Goal: Task Accomplishment & Management: Use online tool/utility

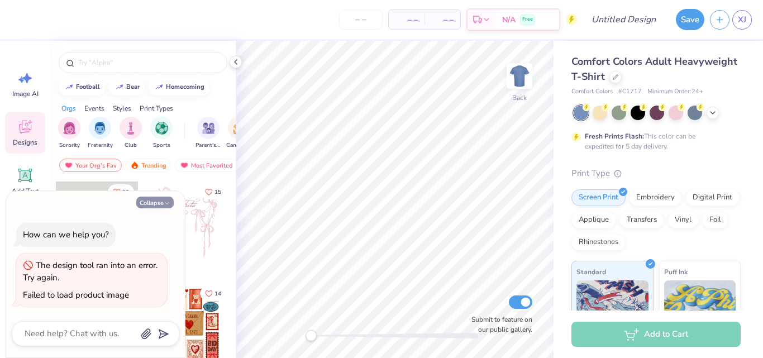
click at [166, 202] on icon "button" at bounding box center [167, 203] width 7 height 7
type textarea "x"
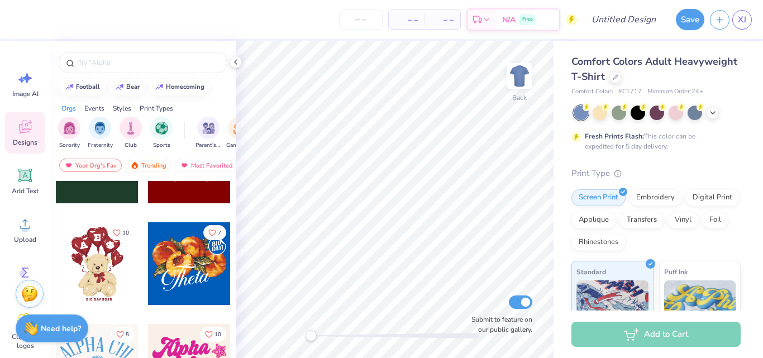
scroll to position [489, 0]
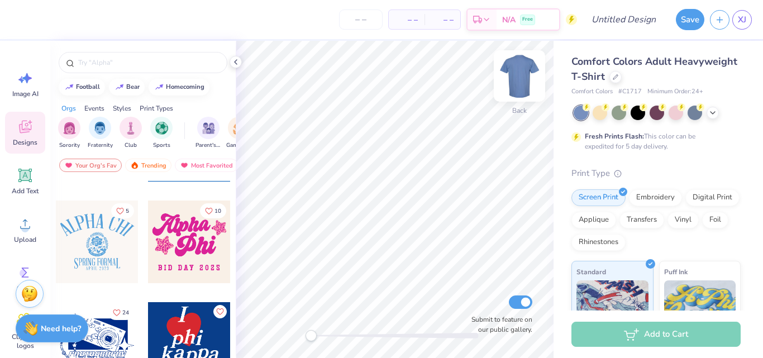
click at [525, 74] on img at bounding box center [519, 76] width 45 height 45
click at [519, 82] on img at bounding box center [519, 76] width 45 height 45
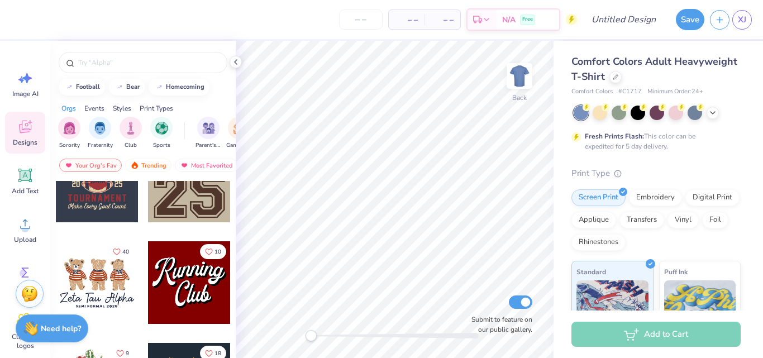
scroll to position [1187, 0]
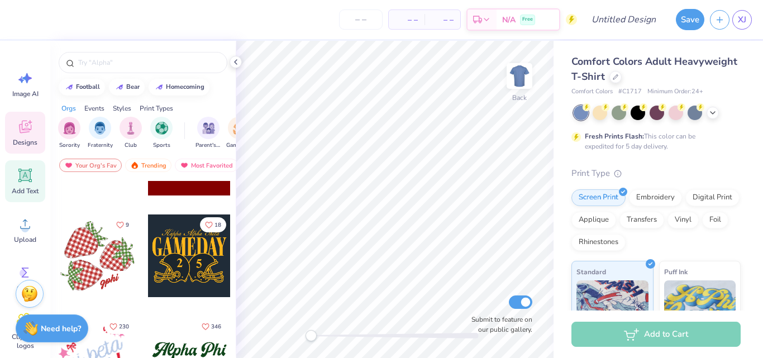
click at [23, 187] on span "Add Text" at bounding box center [25, 191] width 27 height 9
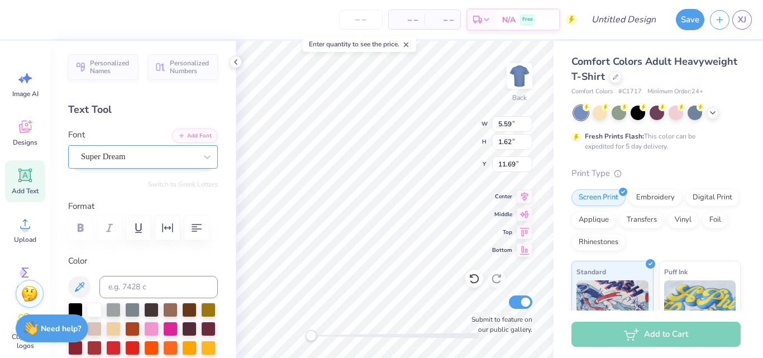
click at [182, 164] on div at bounding box center [138, 156] width 115 height 15
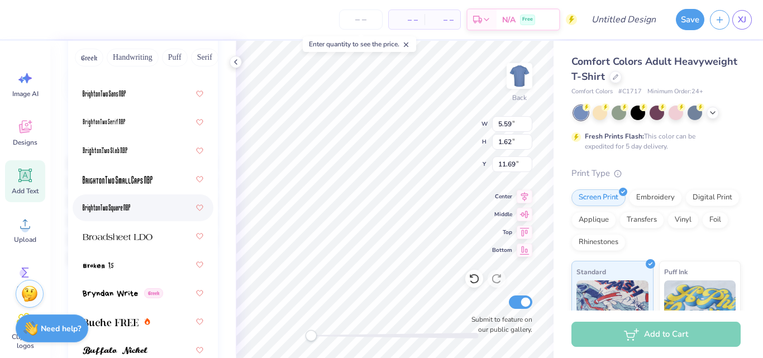
scroll to position [1205, 0]
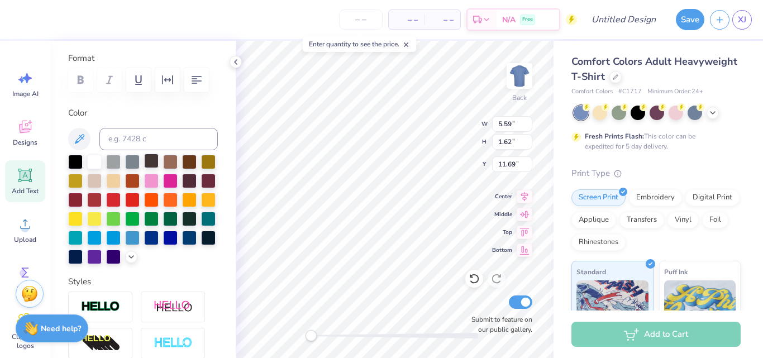
click at [148, 155] on div at bounding box center [151, 161] width 15 height 15
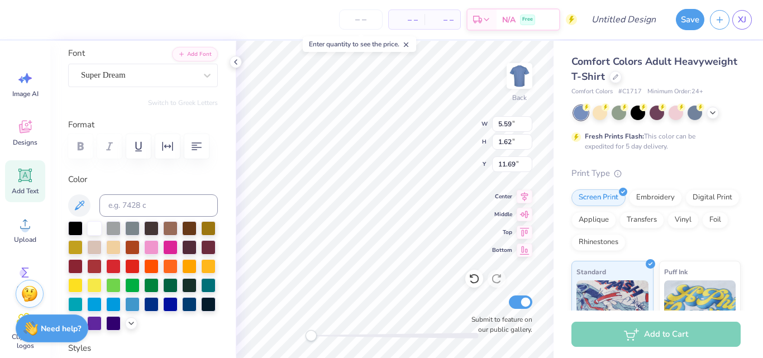
scroll to position [0, 0]
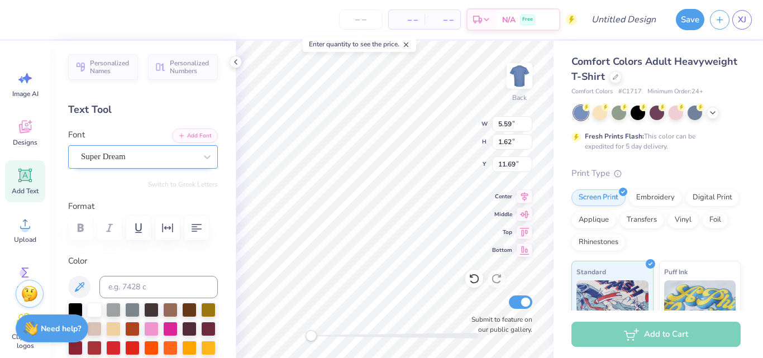
type textarea "TCNJ MUSIC"
click at [172, 161] on div "Super Dream" at bounding box center [138, 156] width 117 height 17
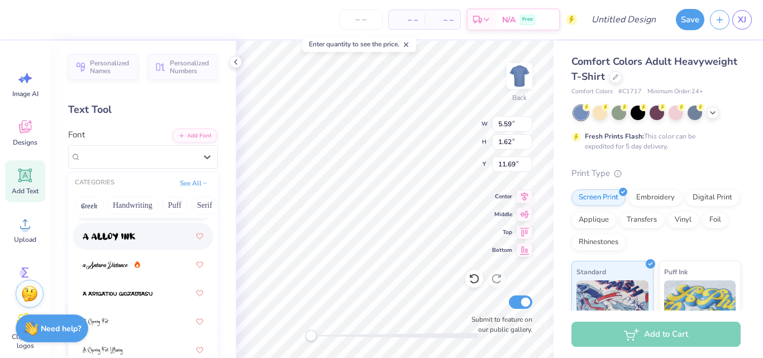
scroll to position [272, 0]
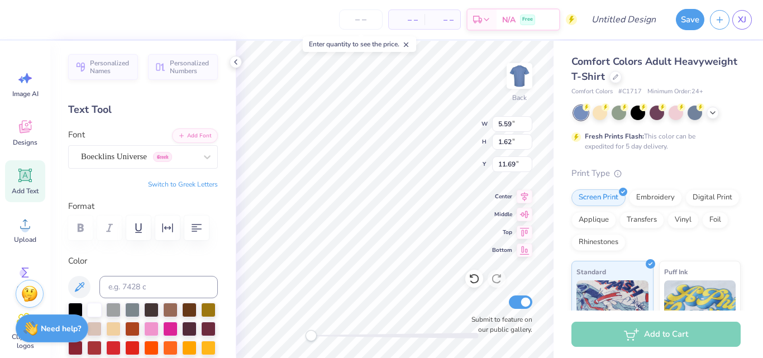
scroll to position [9, 2]
click at [202, 156] on icon at bounding box center [207, 156] width 11 height 11
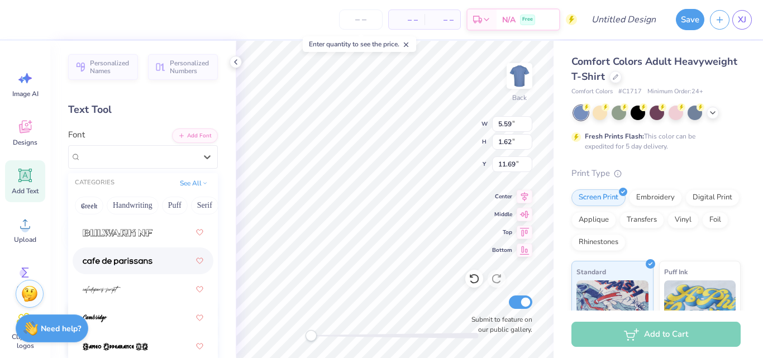
scroll to position [1563, 0]
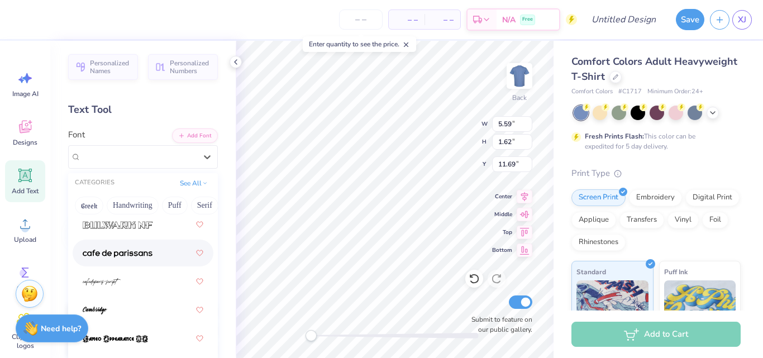
click at [146, 251] on img at bounding box center [118, 254] width 70 height 8
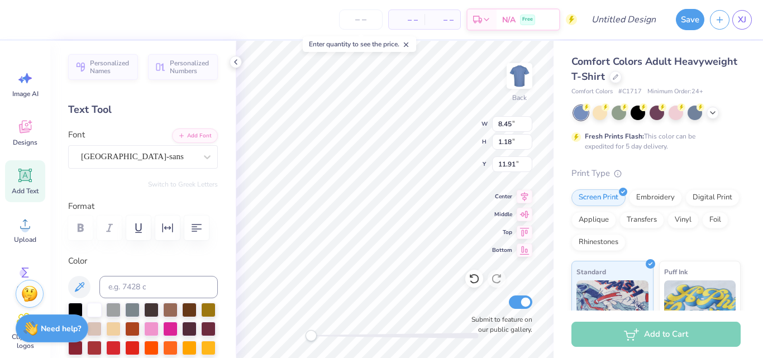
scroll to position [9, 4]
click at [187, 150] on div "[GEOGRAPHIC_DATA]-sans" at bounding box center [138, 156] width 117 height 17
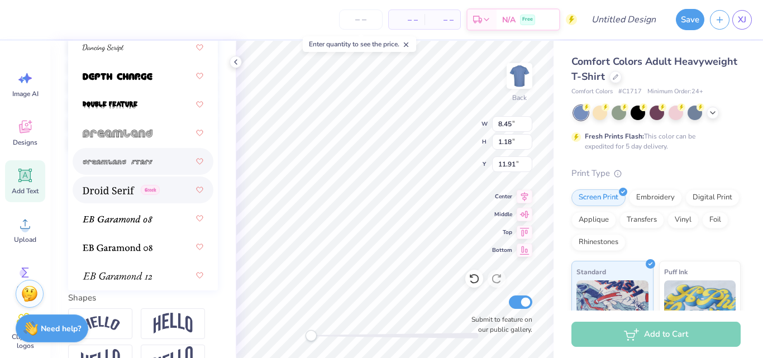
scroll to position [2618, 0]
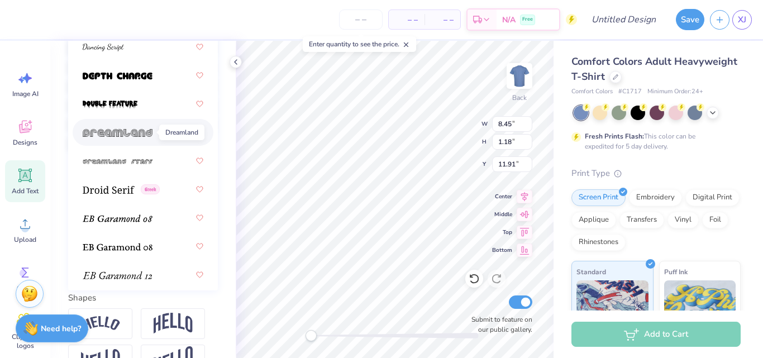
click at [148, 129] on img at bounding box center [118, 133] width 70 height 8
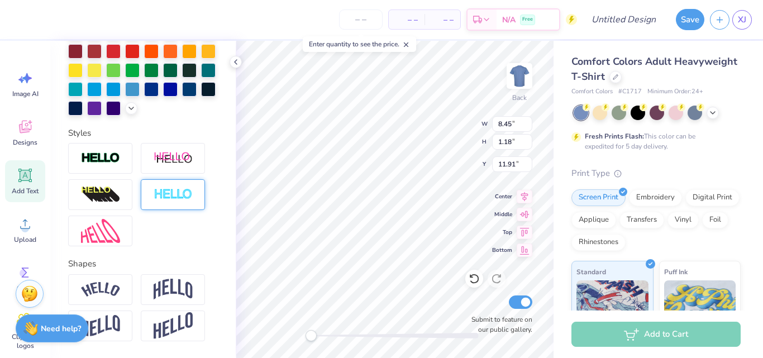
scroll to position [355, 0]
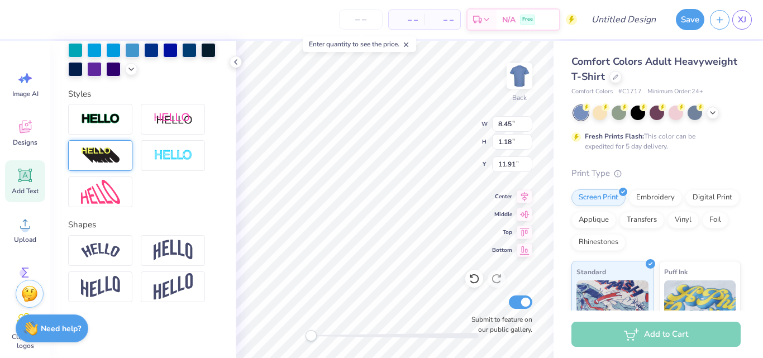
click at [121, 158] on div at bounding box center [100, 155] width 64 height 31
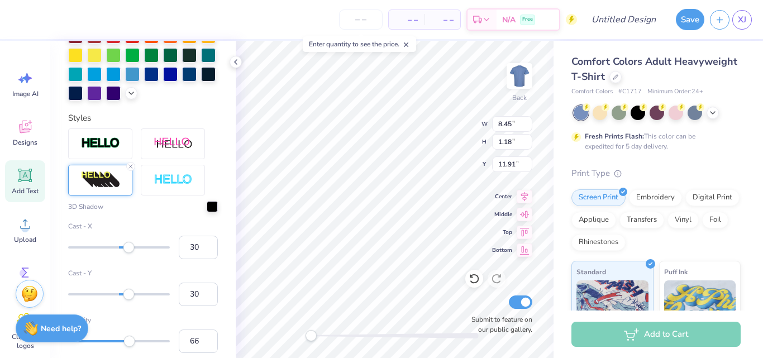
scroll to position [398, 0]
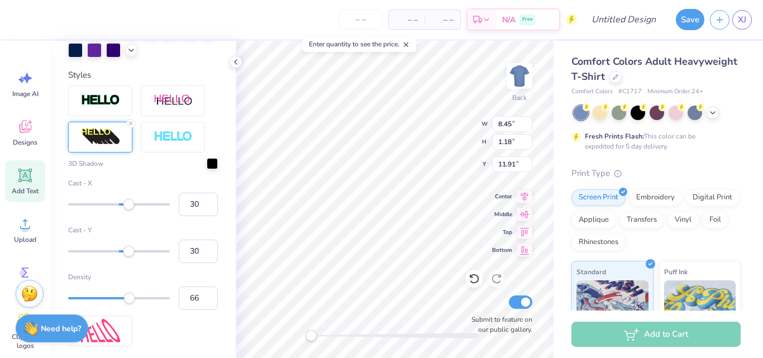
click at [121, 153] on div at bounding box center [100, 137] width 64 height 31
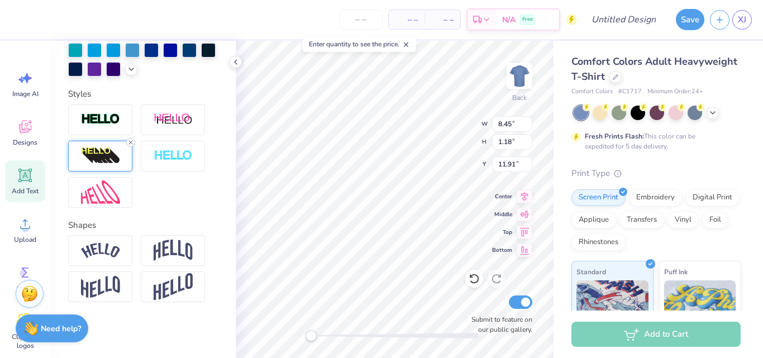
click at [132, 144] on line at bounding box center [130, 142] width 3 height 3
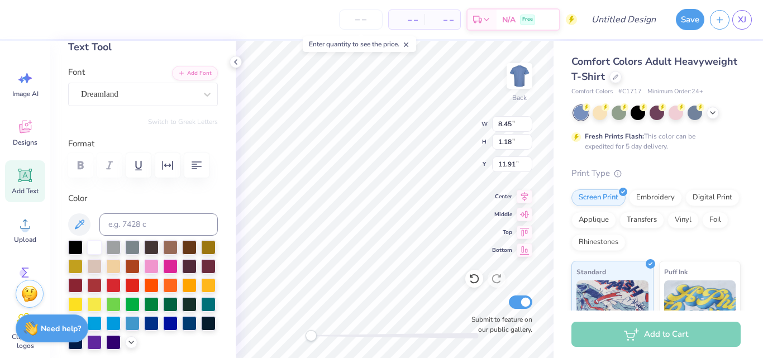
scroll to position [63, 0]
click at [83, 261] on div at bounding box center [75, 265] width 15 height 15
click at [182, 291] on div at bounding box center [189, 284] width 15 height 15
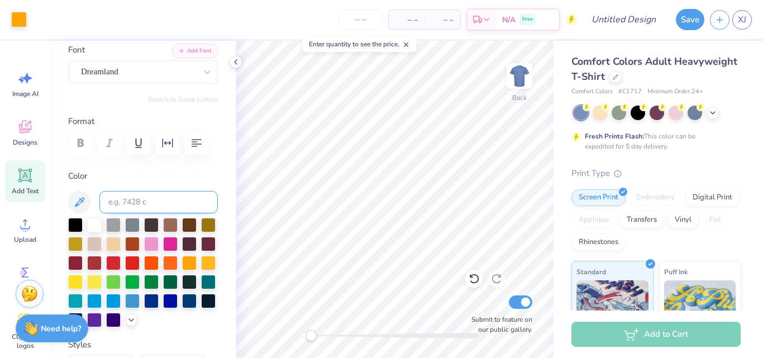
scroll to position [85, 0]
click at [183, 198] on input at bounding box center [158, 202] width 118 height 22
paste input "a67a00"
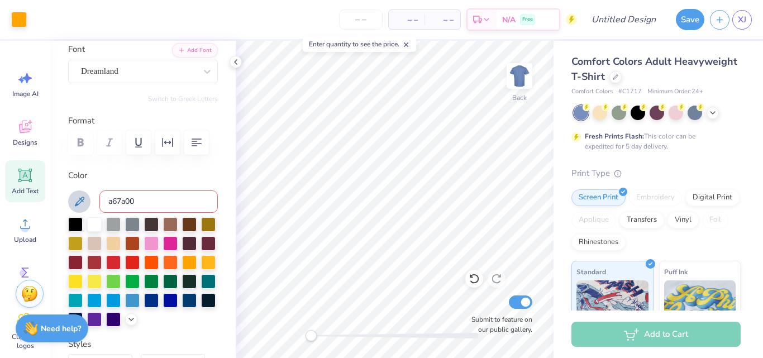
click at [81, 192] on button at bounding box center [79, 202] width 22 height 22
click at [79, 204] on icon at bounding box center [79, 201] width 13 height 13
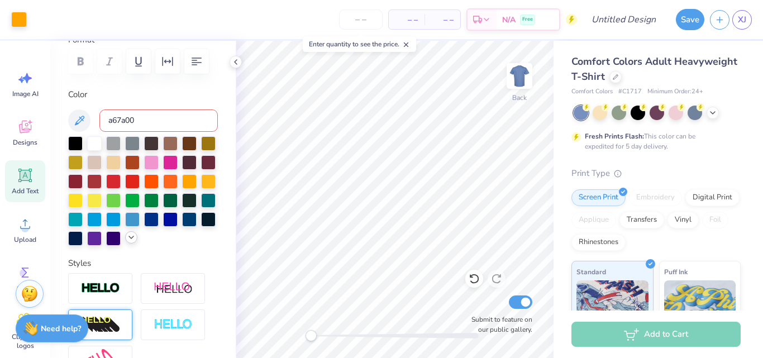
click at [127, 242] on icon at bounding box center [131, 237] width 9 height 9
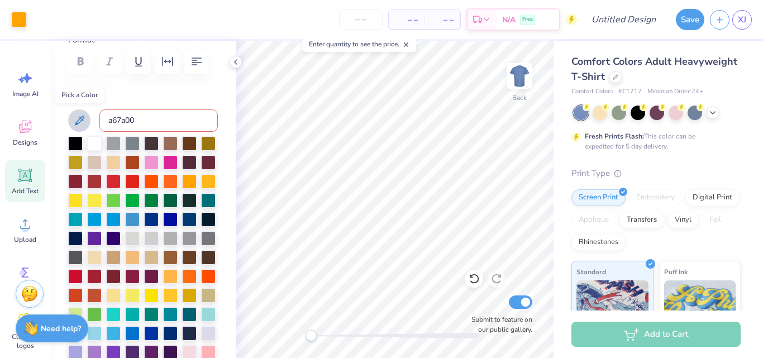
click at [73, 116] on icon at bounding box center [79, 120] width 13 height 13
click at [69, 117] on button at bounding box center [79, 121] width 22 height 22
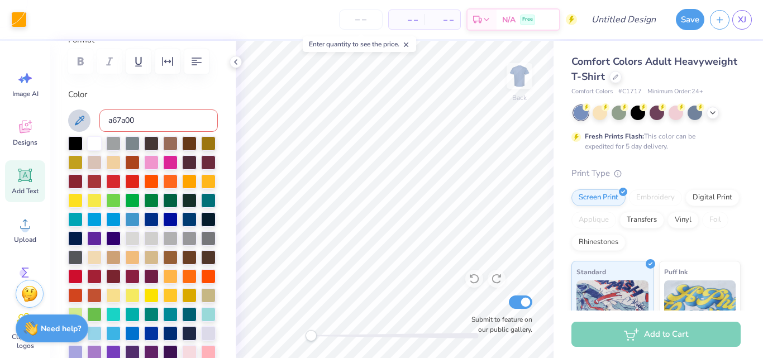
click at [69, 117] on button at bounding box center [79, 121] width 22 height 22
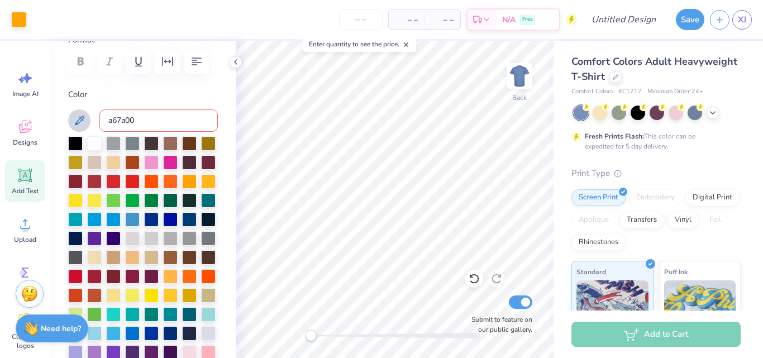
click at [69, 117] on button at bounding box center [79, 121] width 22 height 22
click at [139, 117] on input "a67a00" at bounding box center [158, 121] width 118 height 22
type input "a"
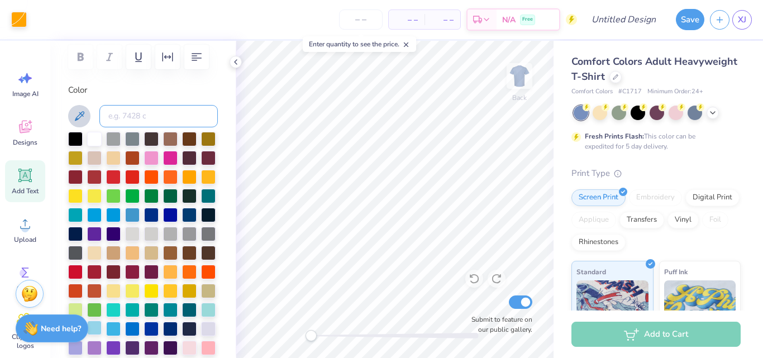
scroll to position [170, 0]
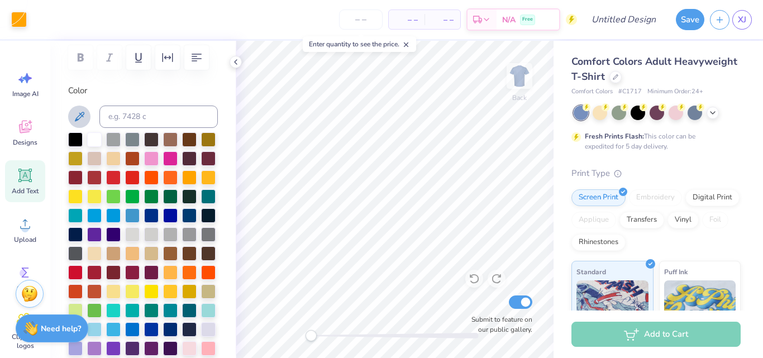
click at [77, 121] on icon at bounding box center [79, 116] width 9 height 9
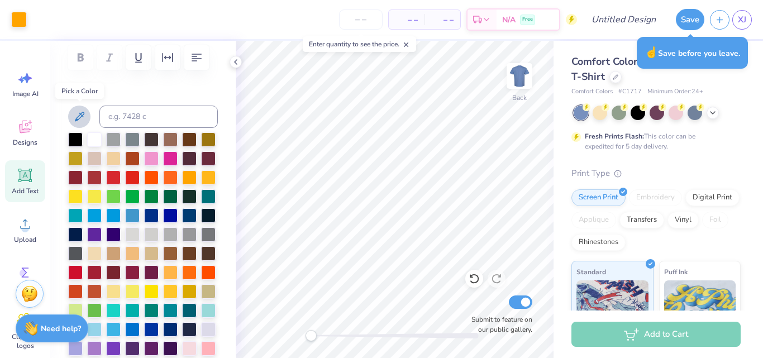
click at [79, 118] on icon at bounding box center [79, 116] width 9 height 9
click at [17, 23] on div at bounding box center [19, 19] width 16 height 16
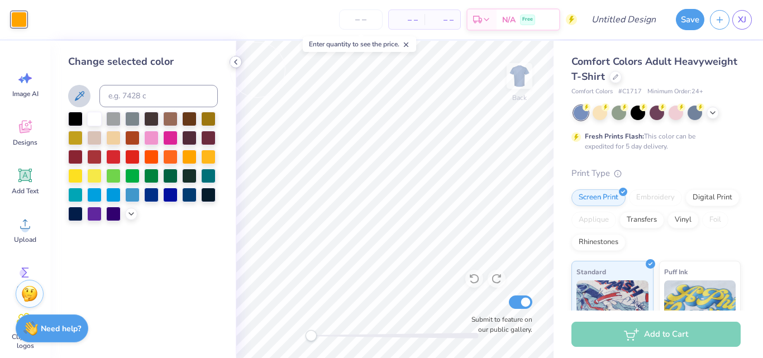
click at [233, 63] on icon at bounding box center [235, 62] width 9 height 9
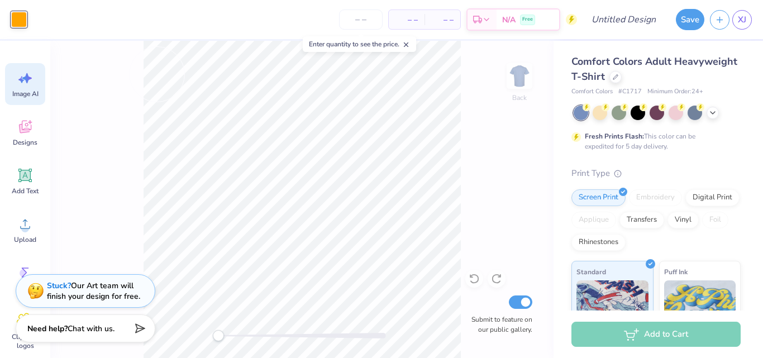
click at [41, 94] on div "Image AI" at bounding box center [25, 84] width 40 height 42
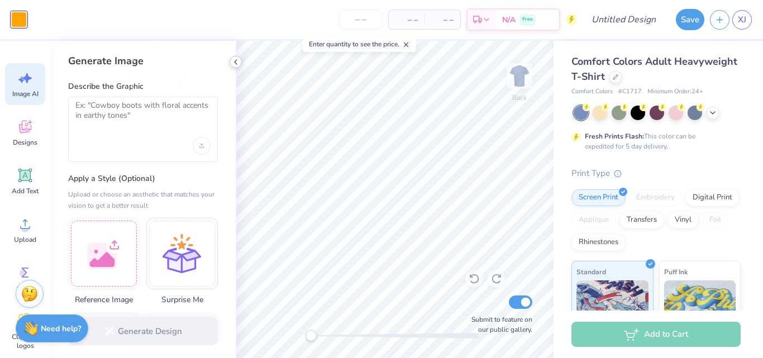
click at [237, 61] on icon at bounding box center [235, 62] width 9 height 9
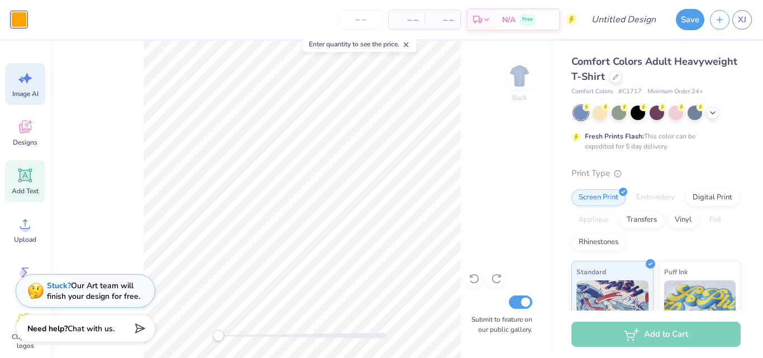
click at [29, 178] on icon at bounding box center [25, 175] width 11 height 11
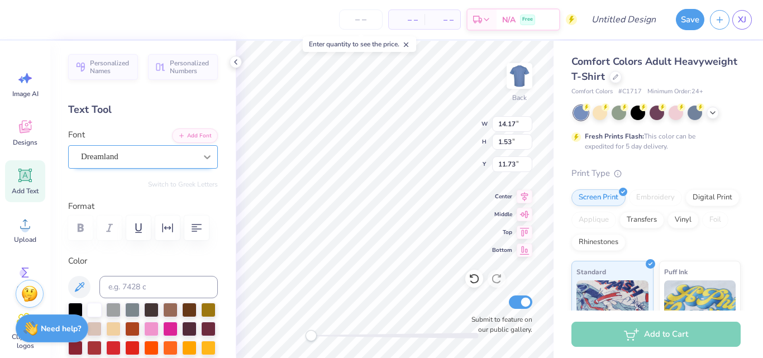
click at [197, 161] on div at bounding box center [207, 157] width 20 height 20
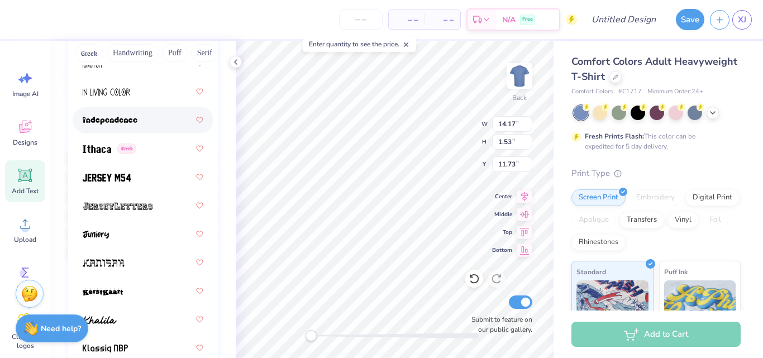
scroll to position [4257, 0]
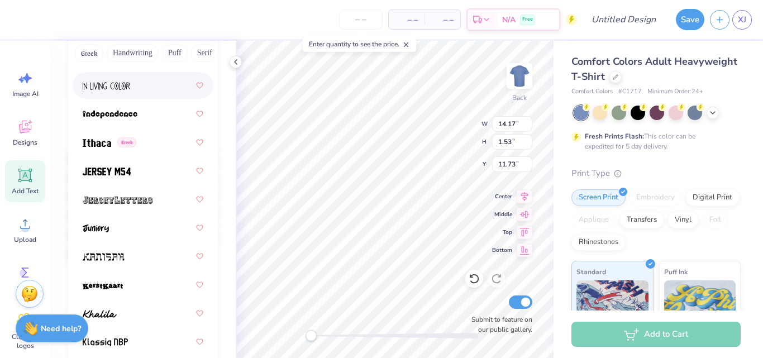
click at [144, 79] on div at bounding box center [143, 85] width 121 height 20
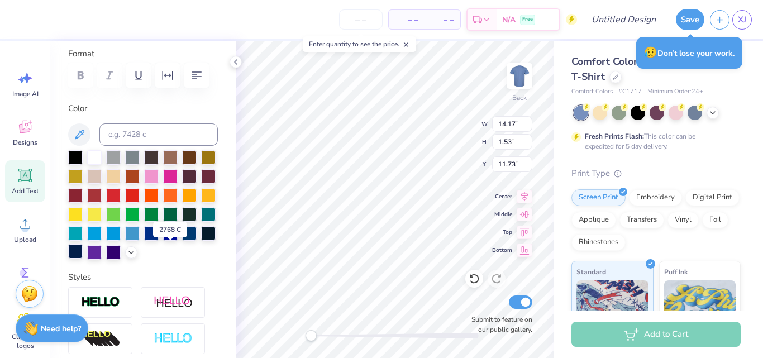
scroll to position [120, 0]
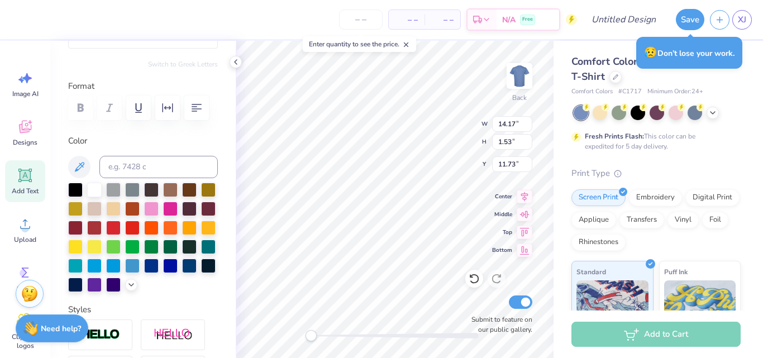
click at [94, 11] on div "– – Per Item – – Total Est. Delivery N/A Free" at bounding box center [297, 19] width 560 height 39
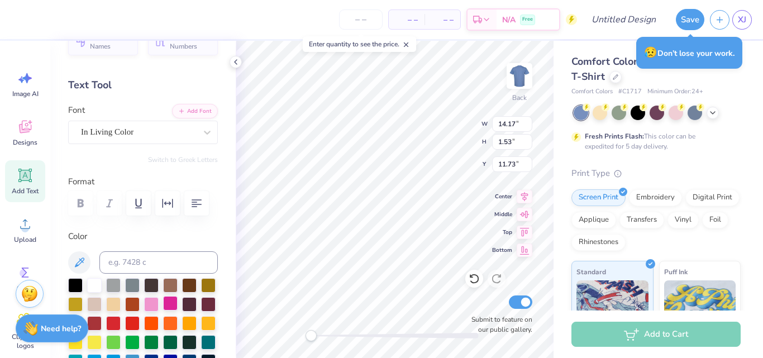
scroll to position [0, 0]
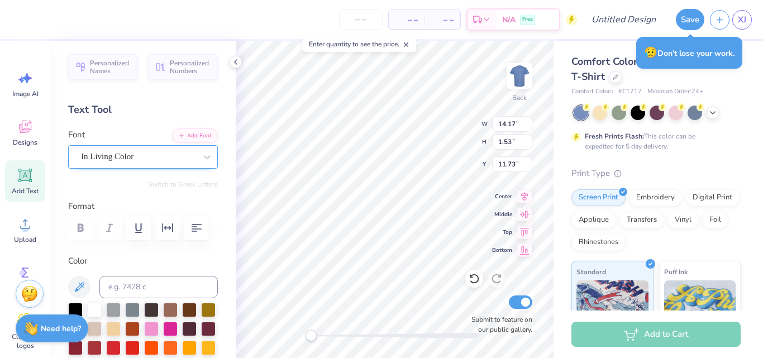
click at [112, 165] on div "In Living Color" at bounding box center [138, 156] width 117 height 17
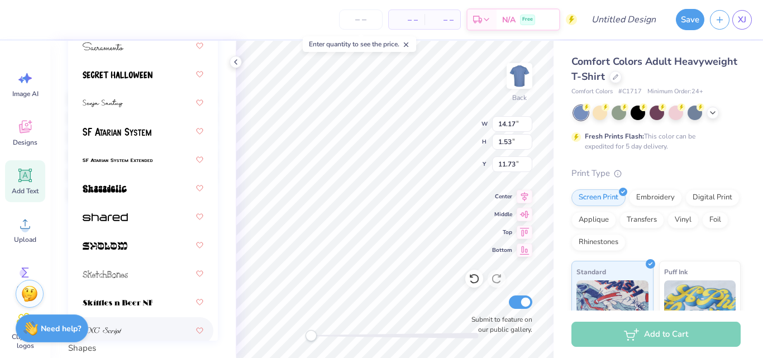
scroll to position [7383, 0]
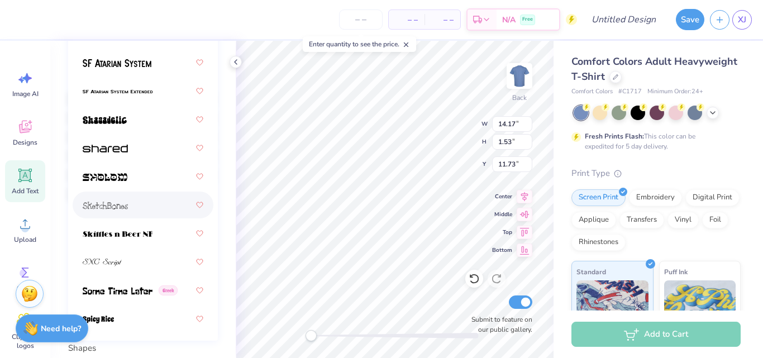
click at [134, 206] on div at bounding box center [143, 205] width 121 height 20
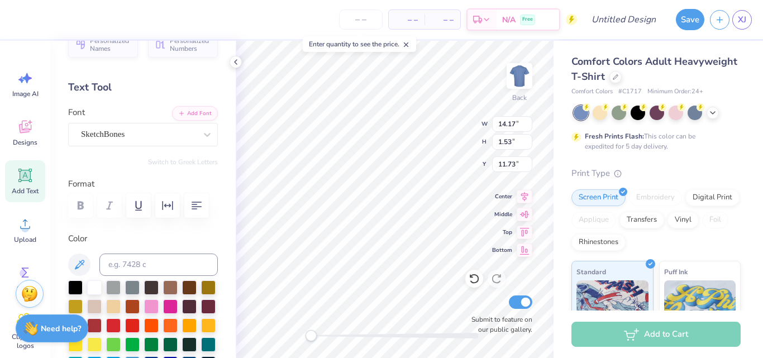
scroll to position [21, 0]
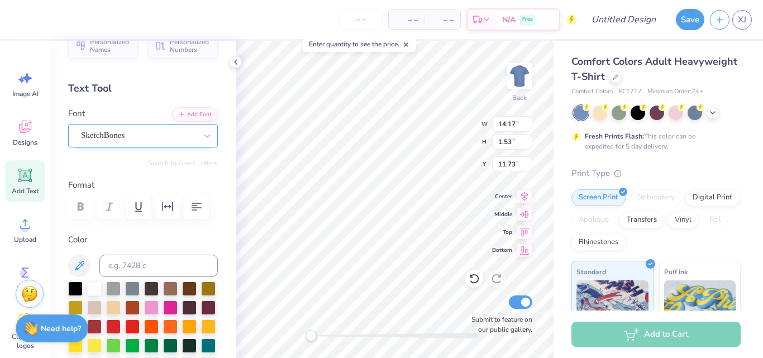
click at [172, 140] on div "SketchBones" at bounding box center [138, 135] width 117 height 17
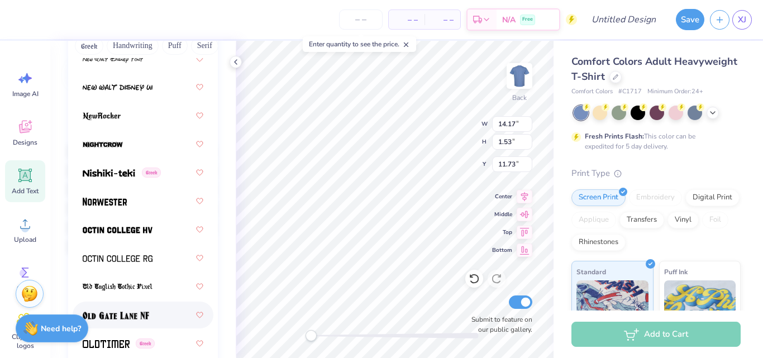
scroll to position [6072, 0]
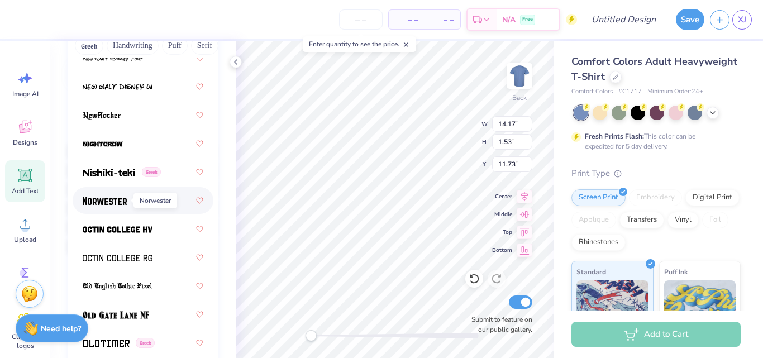
click at [126, 199] on img at bounding box center [105, 201] width 44 height 8
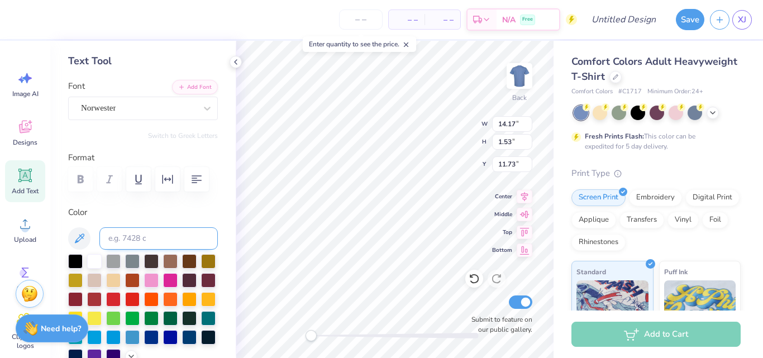
scroll to position [42, 0]
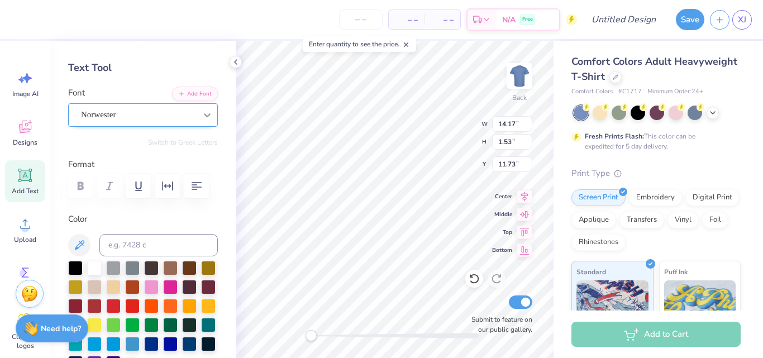
click at [197, 116] on div at bounding box center [207, 115] width 20 height 20
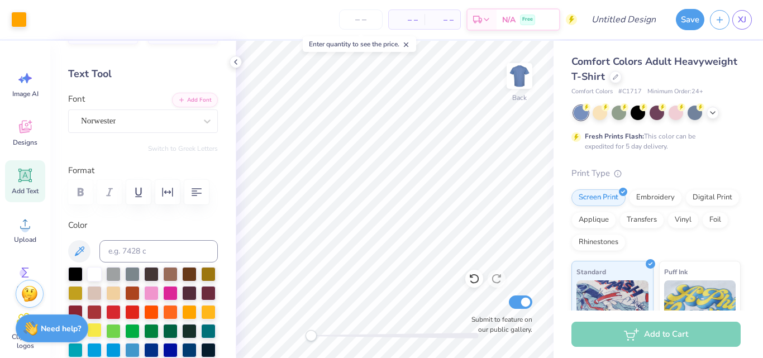
scroll to position [35, 0]
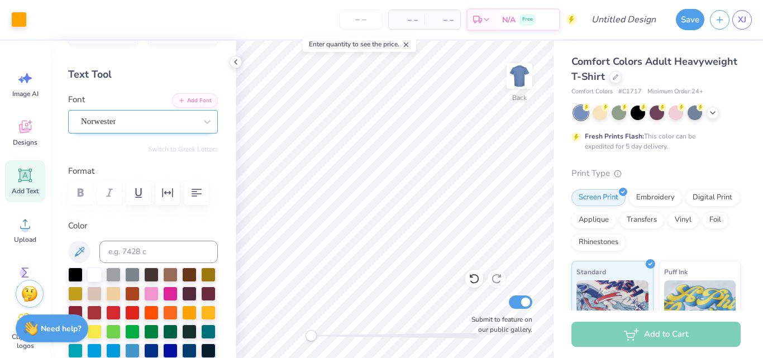
click at [152, 127] on div "Norwester" at bounding box center [138, 121] width 117 height 17
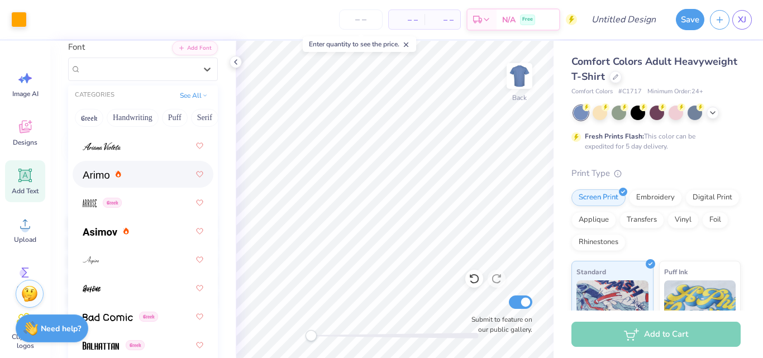
scroll to position [611, 0]
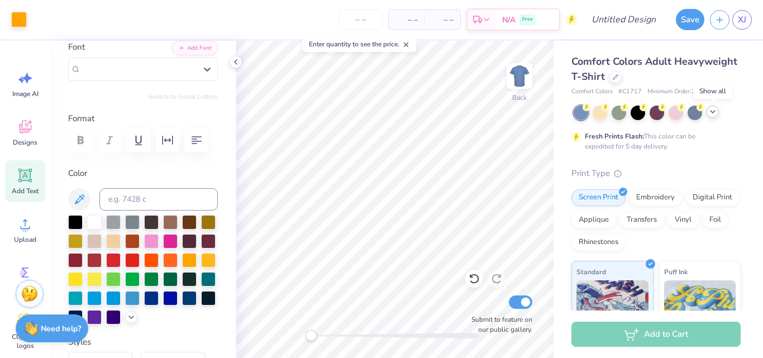
click at [711, 111] on icon at bounding box center [712, 111] width 9 height 9
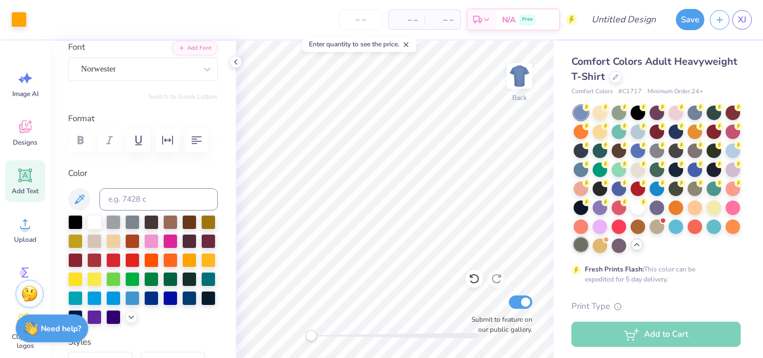
click at [588, 241] on div at bounding box center [581, 244] width 15 height 15
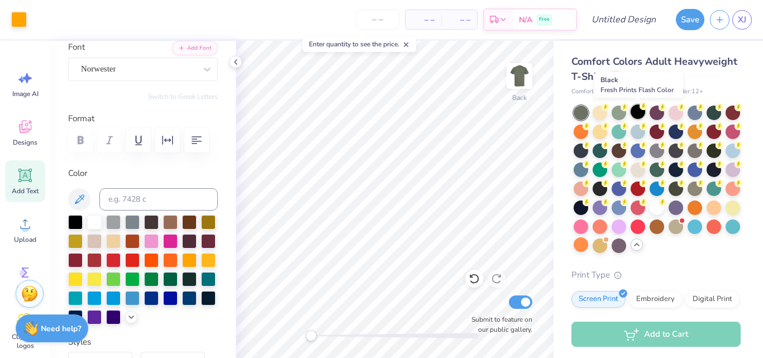
click at [640, 115] on div at bounding box center [638, 111] width 15 height 15
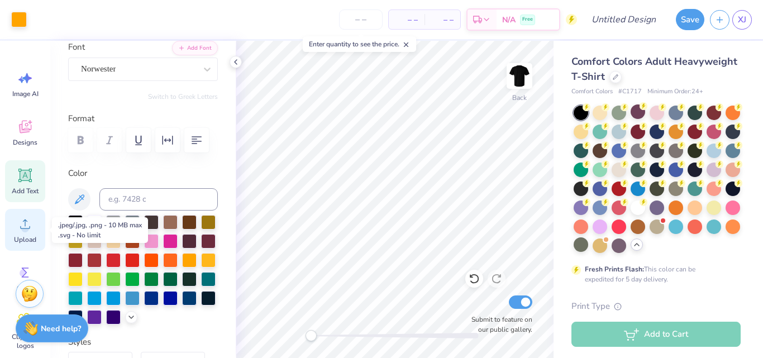
scroll to position [70, 0]
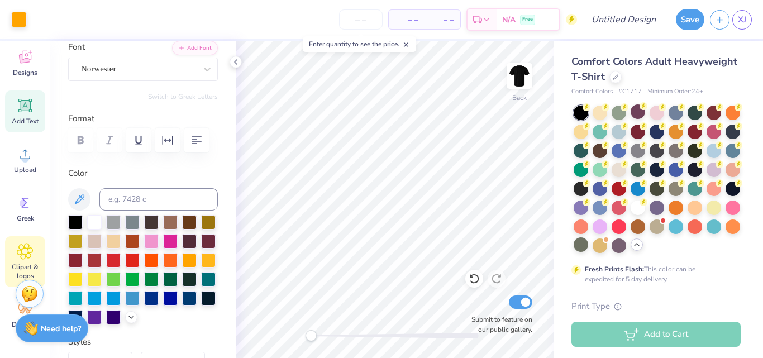
click at [22, 251] on icon at bounding box center [25, 251] width 7 height 7
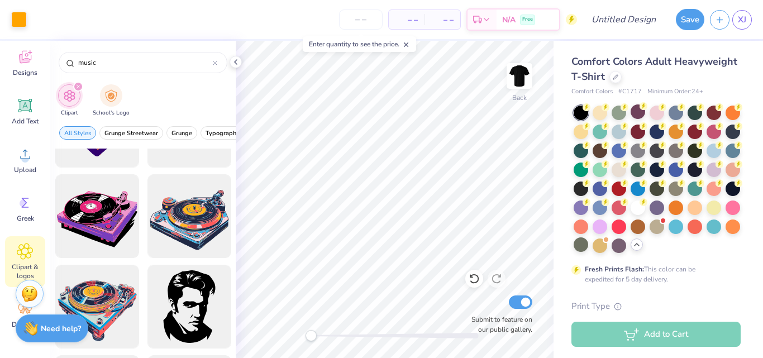
scroll to position [3111, 0]
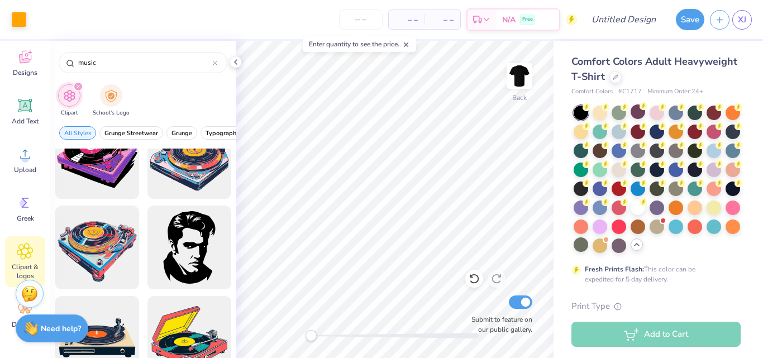
type input "music"
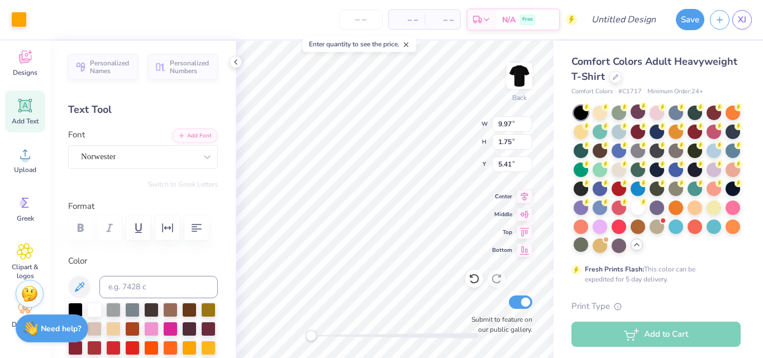
scroll to position [9, 2]
click at [23, 108] on icon at bounding box center [25, 106] width 11 height 11
type textarea "/"
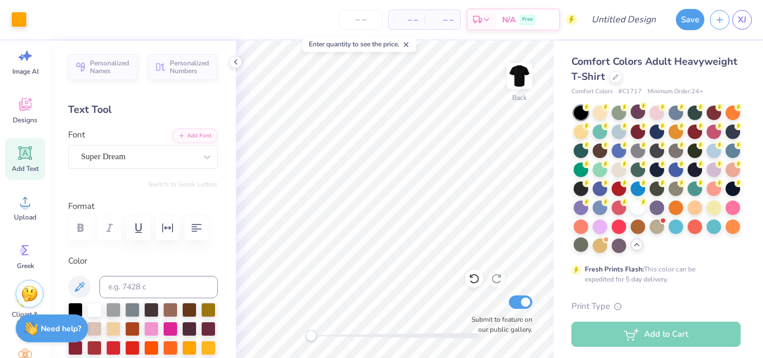
scroll to position [70, 0]
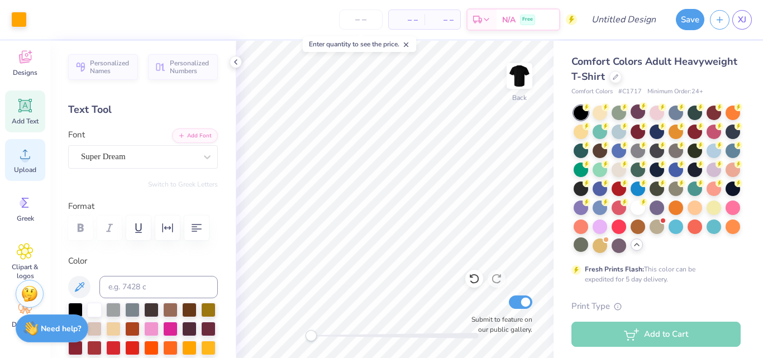
click at [31, 172] on span "Upload" at bounding box center [25, 169] width 22 height 9
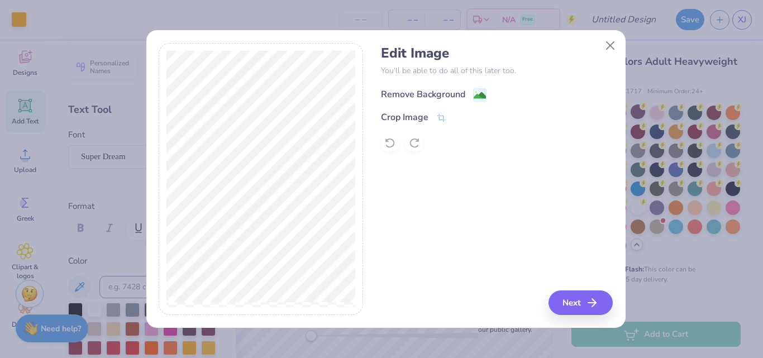
click at [443, 92] on div "Remove Background" at bounding box center [423, 94] width 84 height 13
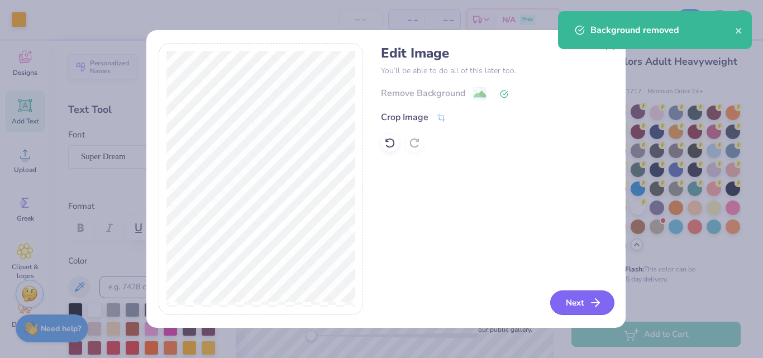
click at [578, 299] on button "Next" at bounding box center [582, 303] width 64 height 25
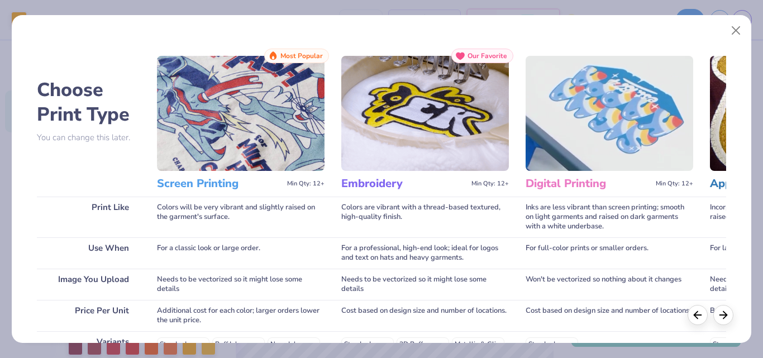
scroll to position [199, 0]
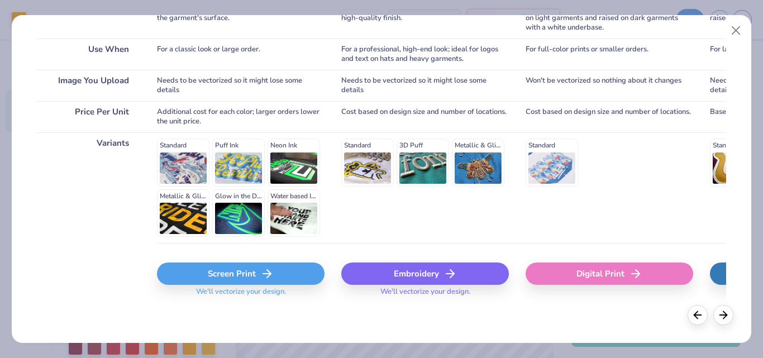
click at [265, 276] on icon at bounding box center [266, 273] width 13 height 13
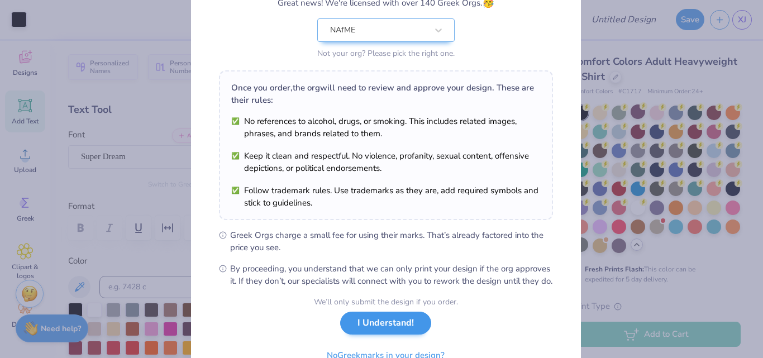
scroll to position [107, 0]
click at [394, 330] on button "I Understand!" at bounding box center [385, 322] width 91 height 23
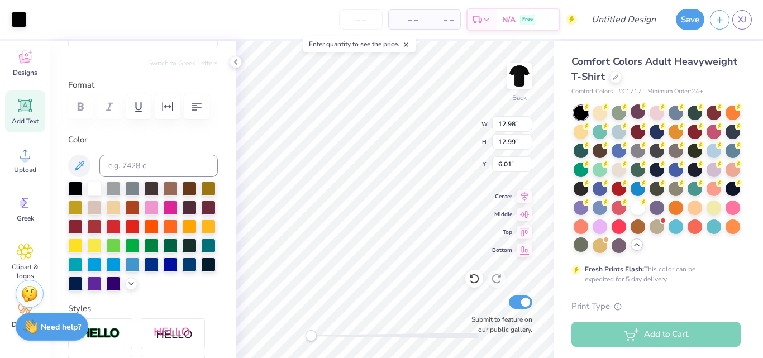
scroll to position [122, 0]
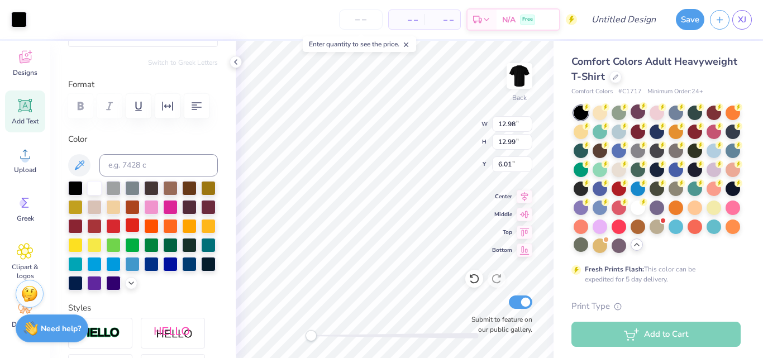
click at [140, 227] on div at bounding box center [132, 225] width 15 height 15
click at [16, 17] on div at bounding box center [19, 19] width 16 height 16
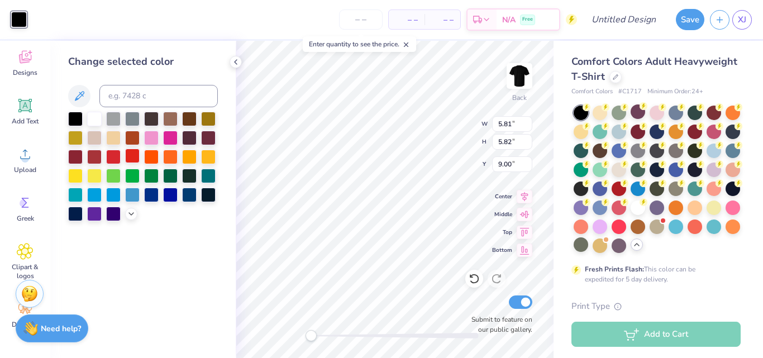
click at [132, 156] on div at bounding box center [132, 156] width 15 height 15
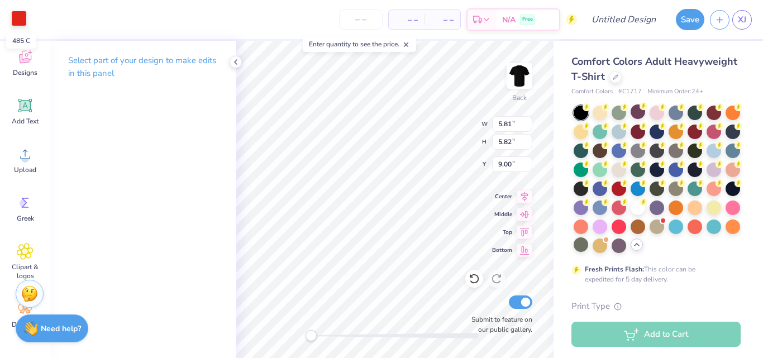
click at [25, 24] on div at bounding box center [19, 19] width 16 height 16
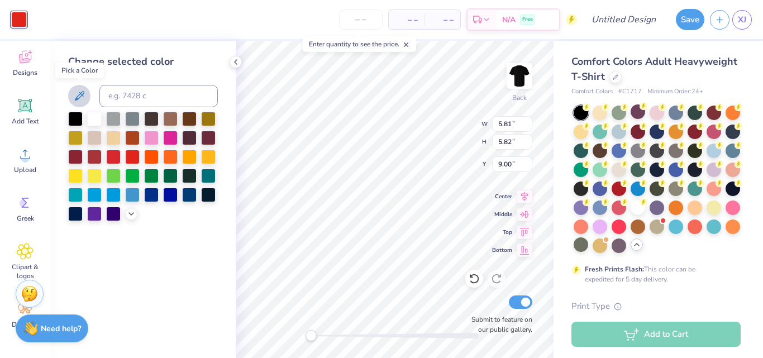
click at [72, 90] on button at bounding box center [79, 96] width 22 height 22
click at [136, 213] on div at bounding box center [131, 213] width 12 height 12
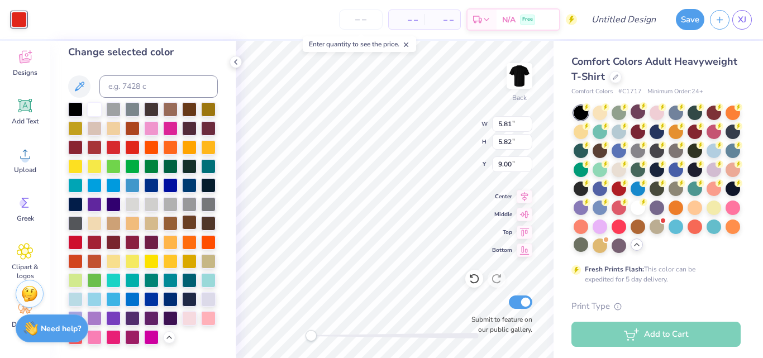
scroll to position [15, 0]
click at [83, 139] on div at bounding box center [75, 146] width 15 height 15
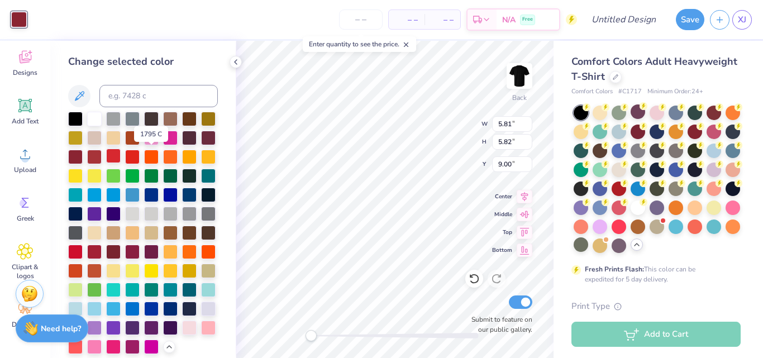
click at [121, 155] on div at bounding box center [113, 156] width 15 height 15
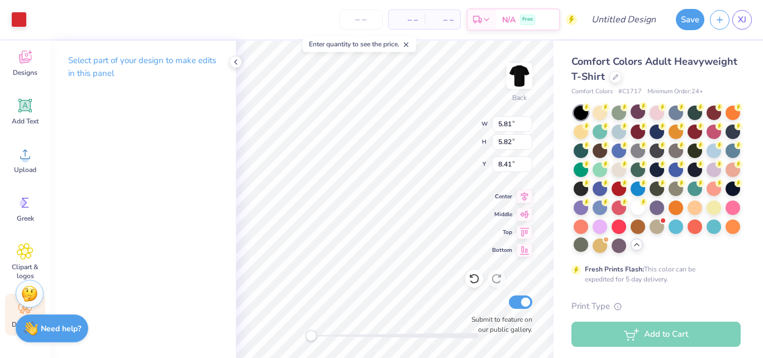
click at [11, 313] on div "Decorate" at bounding box center [25, 315] width 40 height 42
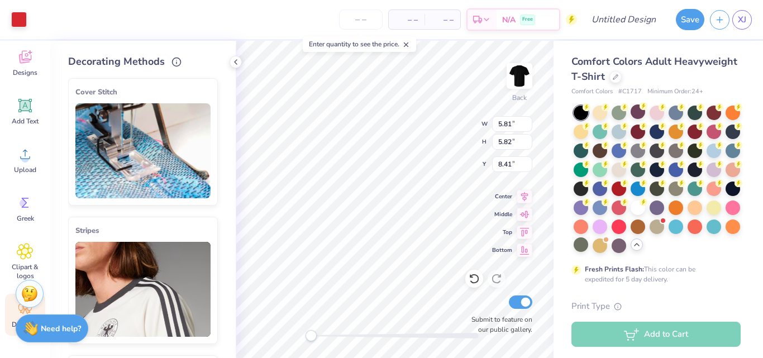
scroll to position [115, 0]
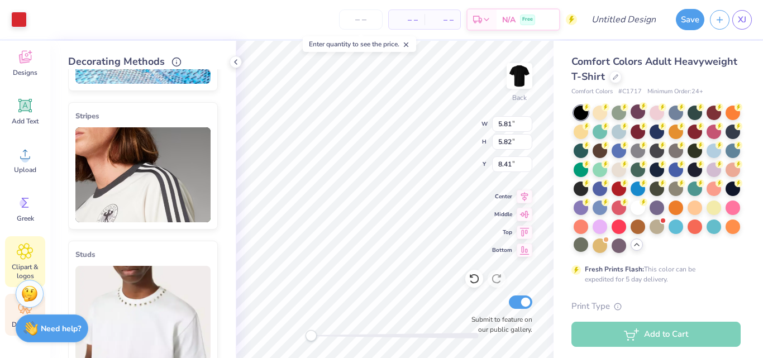
click at [22, 250] on icon at bounding box center [25, 251] width 7 height 7
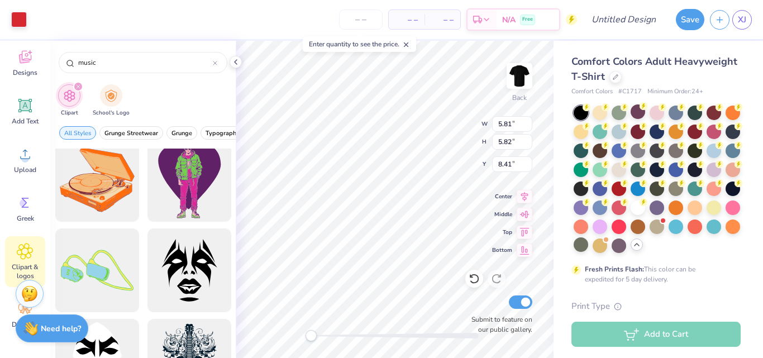
scroll to position [560, 0]
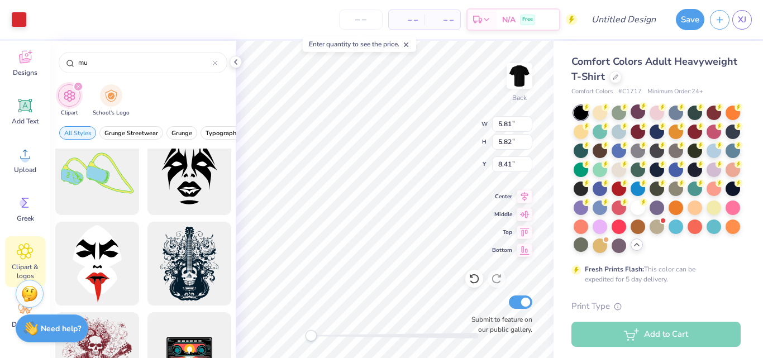
type input "m"
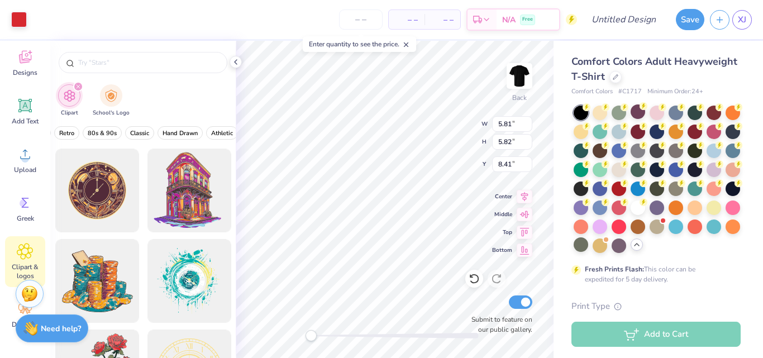
scroll to position [0, 283]
click at [90, 136] on span "Retro" at bounding box center [87, 133] width 15 height 8
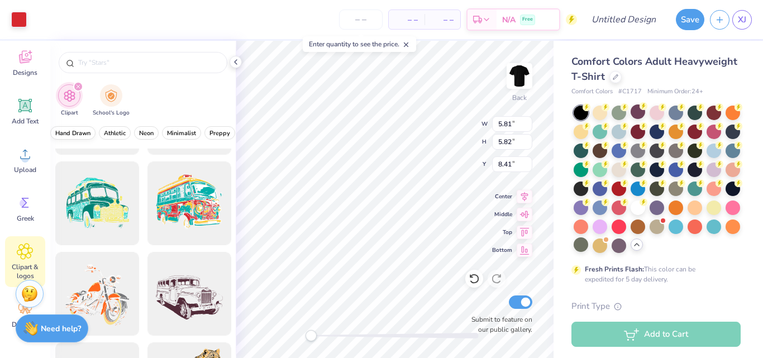
scroll to position [0, 463]
click at [206, 135] on span "Pastels" at bounding box center [203, 133] width 20 height 8
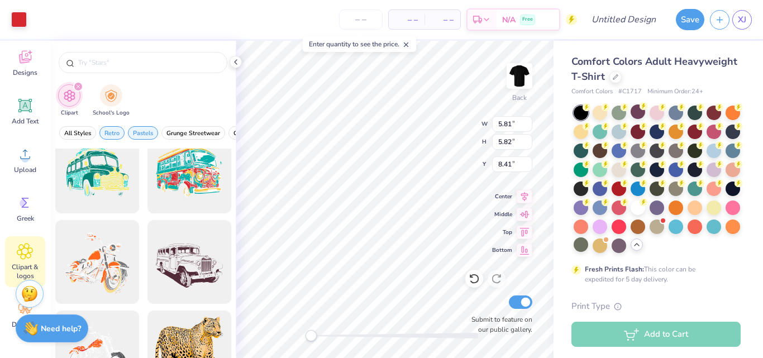
scroll to position [996, 0]
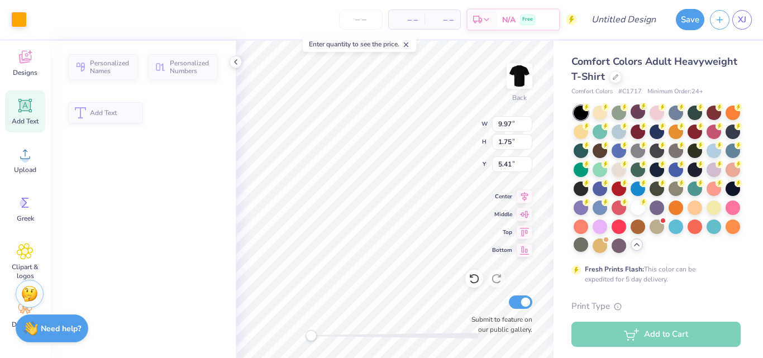
type input "9.97"
type input "1.75"
type input "5.41"
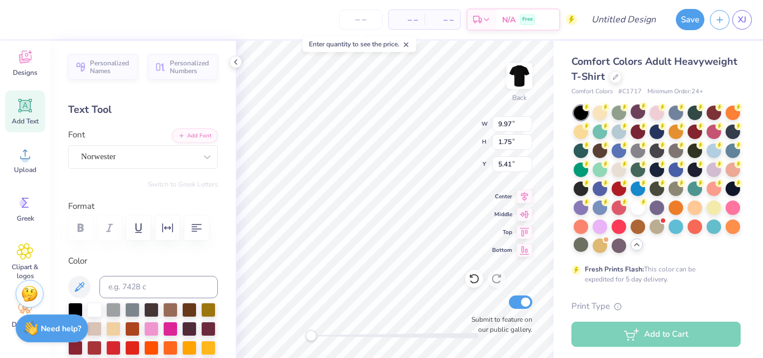
scroll to position [9, 3]
click at [677, 116] on div at bounding box center [676, 111] width 15 height 15
click at [524, 168] on div "Back W 9.97 9.97 " H 1.75 1.75 " Y 5.41 5.41 " Center Middle Top Bottom Submit …" at bounding box center [395, 199] width 318 height 317
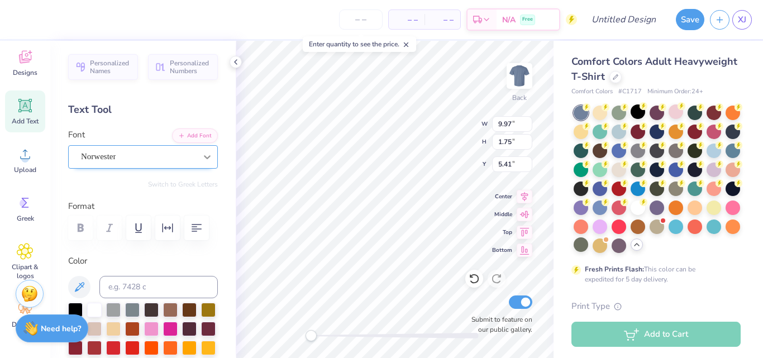
click at [101, 161] on div "Norwester" at bounding box center [138, 156] width 117 height 17
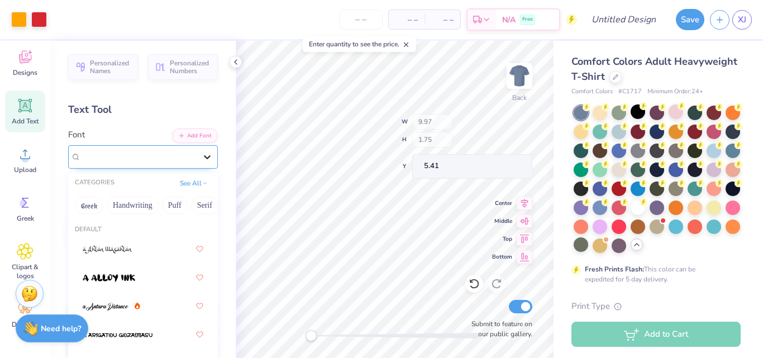
click at [202, 158] on icon at bounding box center [207, 156] width 11 height 11
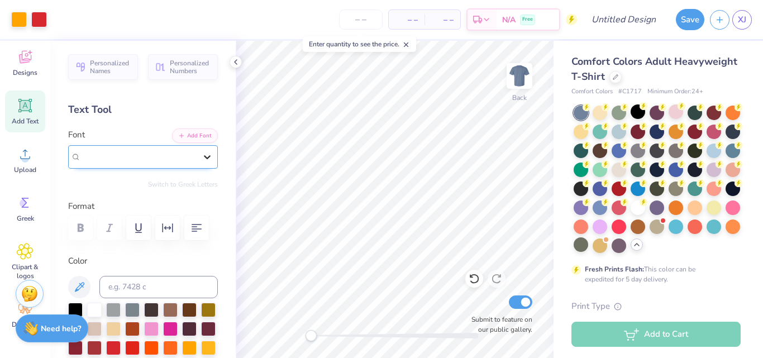
click at [204, 158] on icon at bounding box center [207, 157] width 7 height 4
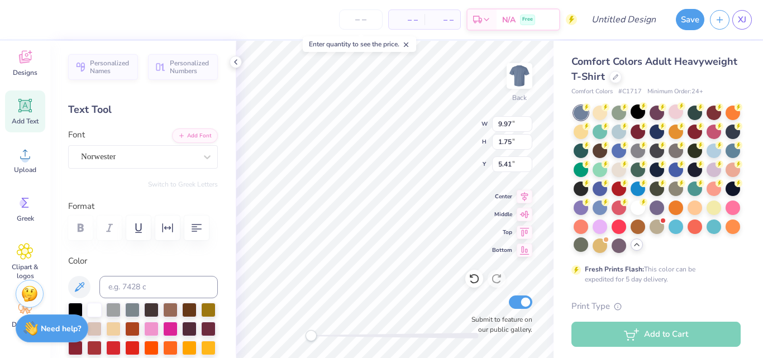
scroll to position [9, 1]
click at [198, 163] on div at bounding box center [207, 157] width 20 height 20
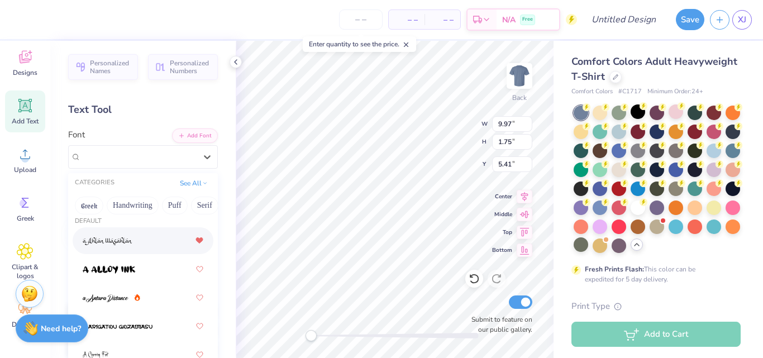
scroll to position [0, 0]
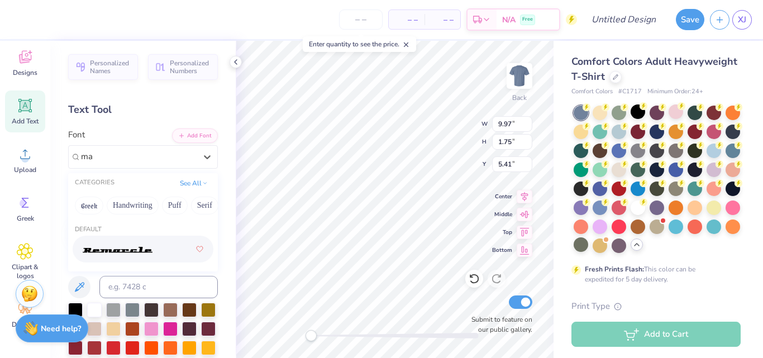
type input "m"
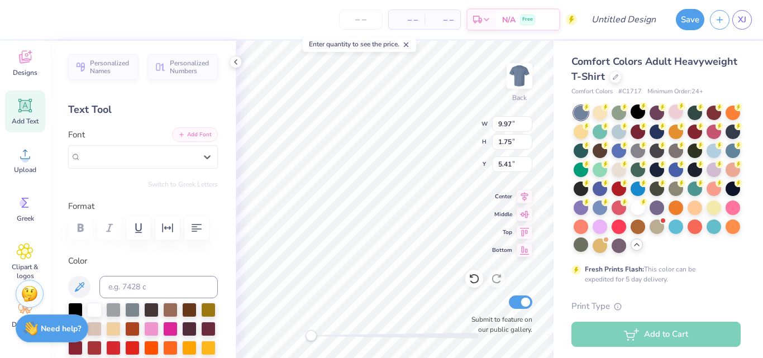
click at [193, 140] on button "Add Font" at bounding box center [195, 134] width 46 height 15
click at [186, 134] on button "Add Font" at bounding box center [195, 134] width 46 height 15
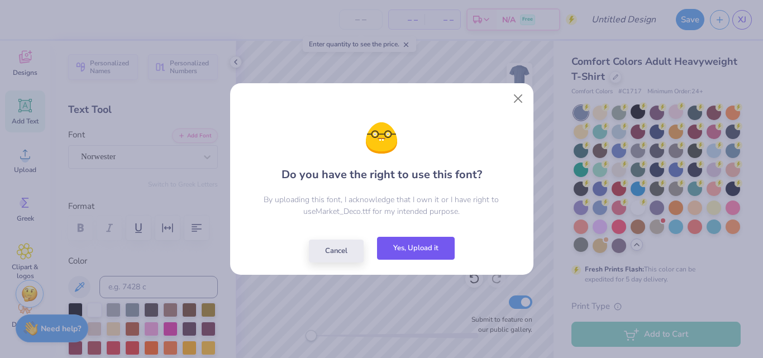
click at [424, 256] on button "Yes, Upload it" at bounding box center [416, 248] width 78 height 23
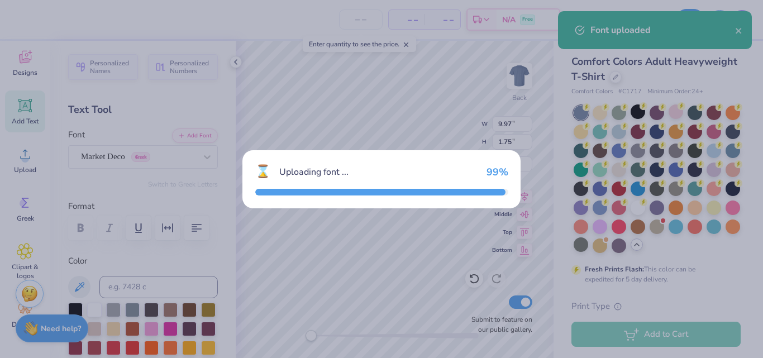
drag, startPoint x: 424, startPoint y: 256, endPoint x: 364, endPoint y: 178, distance: 98.0
click at [364, 178] on div "Uploading font ..." at bounding box center [378, 171] width 198 height 13
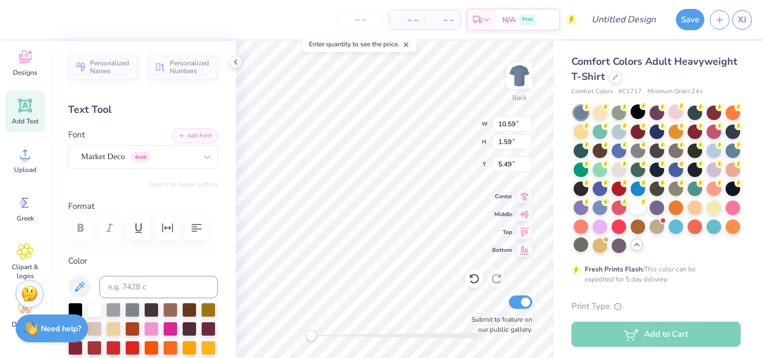
scroll to position [9, 3]
type textarea "TCNJ MUSIC"
click at [459, 144] on div "Back W 10.59 10.59 " H 1.59 1.59 " Y 5.49 5.49 " Center Middle Top Bottom Submi…" at bounding box center [395, 199] width 318 height 317
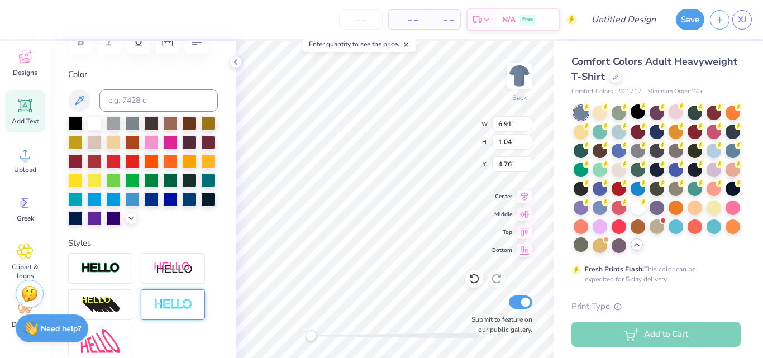
scroll to position [37, 0]
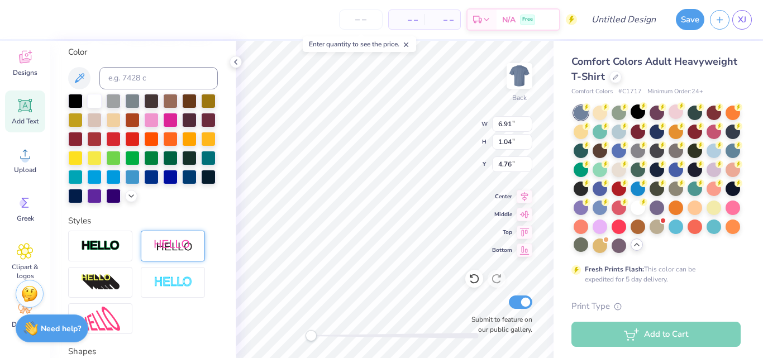
click at [161, 253] on img at bounding box center [173, 246] width 39 height 14
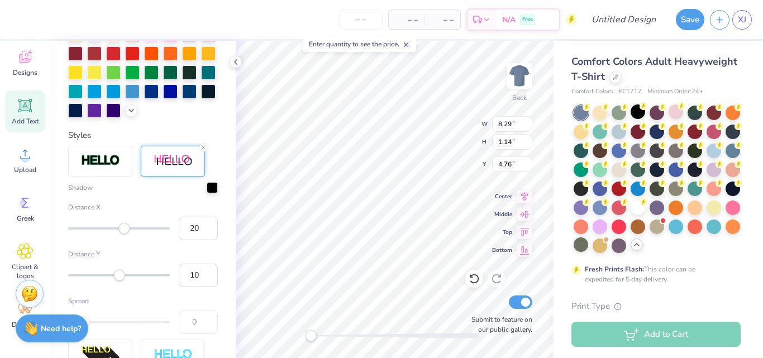
scroll to position [338, 0]
type input "-27"
drag, startPoint x: 125, startPoint y: 249, endPoint x: 102, endPoint y: 252, distance: 22.5
click at [102, 234] on div "Accessibility label" at bounding box center [102, 227] width 11 height 11
type input "-7"
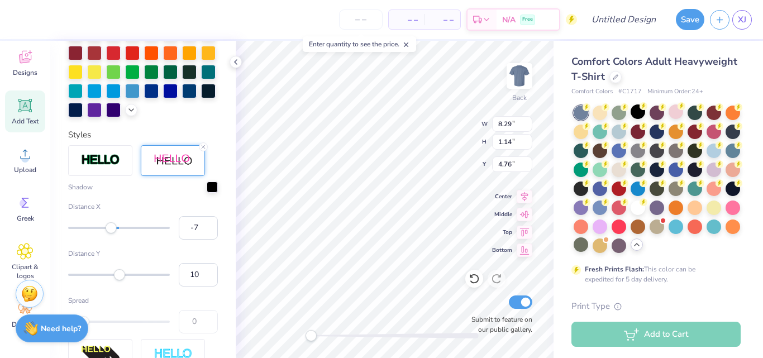
drag, startPoint x: 101, startPoint y: 248, endPoint x: 94, endPoint y: 243, distance: 8.1
click at [112, 234] on div "Accessibility label" at bounding box center [111, 227] width 11 height 11
type input "2"
click at [116, 234] on div "Accessibility label" at bounding box center [115, 227] width 11 height 11
click at [207, 192] on div at bounding box center [212, 185] width 11 height 11
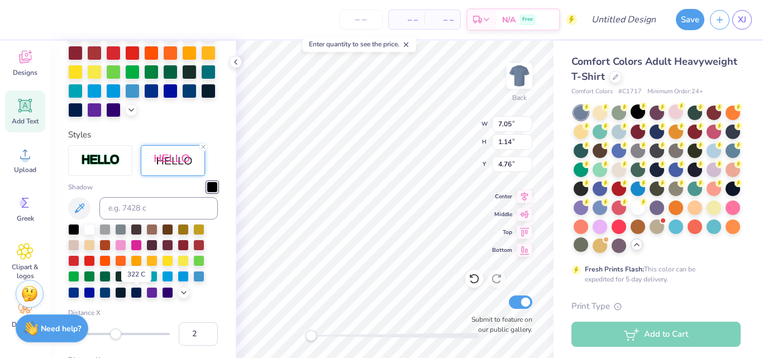
click at [136, 281] on div at bounding box center [136, 275] width 11 height 11
click at [125, 281] on div at bounding box center [120, 275] width 11 height 11
click at [104, 281] on div at bounding box center [104, 275] width 11 height 11
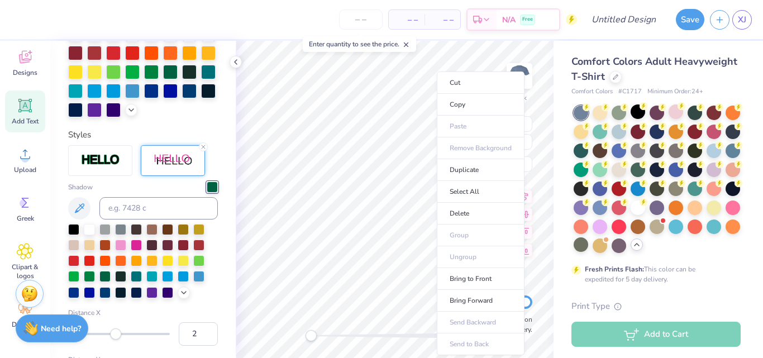
click at [211, 151] on div "Personalized Names Personalized Numbers Text Tool Add Font Font Market Deco Gre…" at bounding box center [143, 199] width 186 height 317
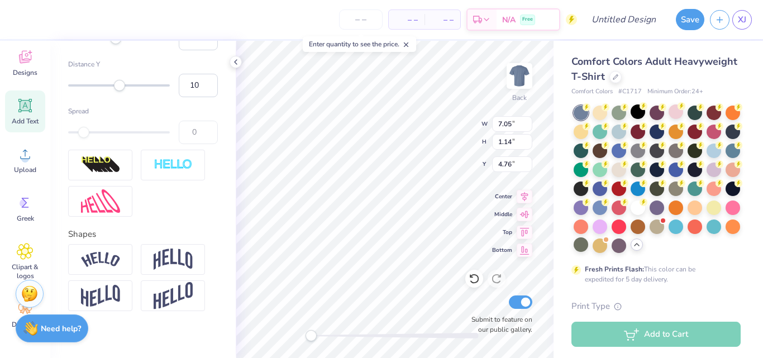
scroll to position [662, 0]
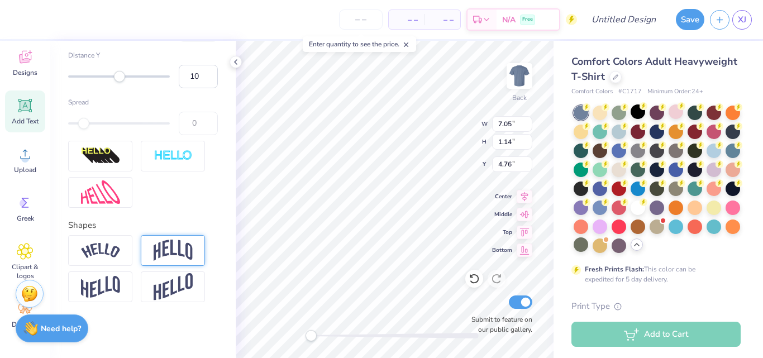
click at [174, 244] on img at bounding box center [173, 250] width 39 height 21
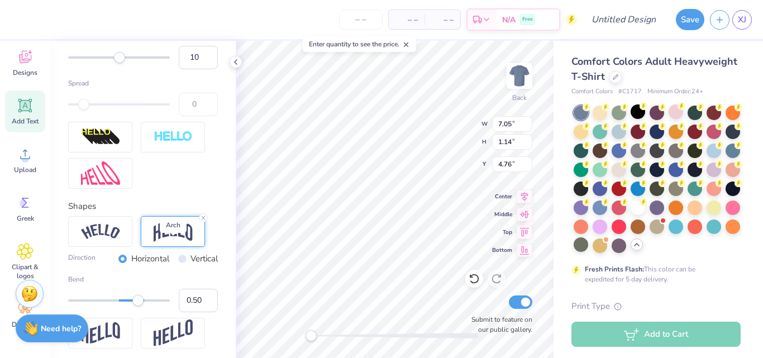
click at [174, 242] on img at bounding box center [173, 231] width 39 height 21
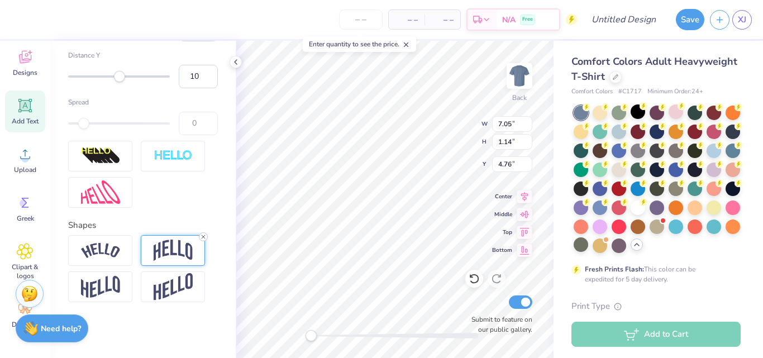
click at [206, 236] on icon at bounding box center [203, 237] width 7 height 7
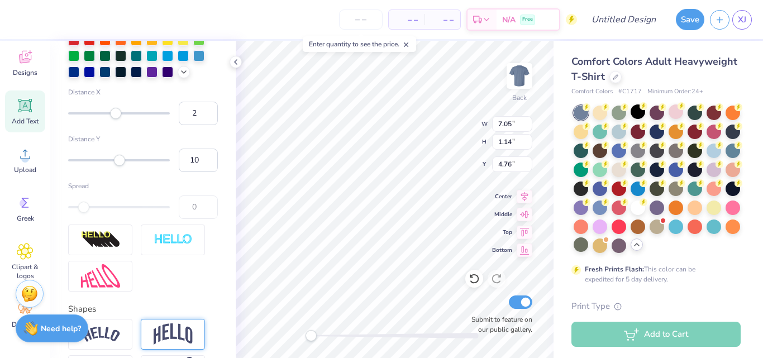
scroll to position [558, 0]
drag, startPoint x: 83, startPoint y: 227, endPoint x: 104, endPoint y: 228, distance: 20.7
click at [104, 213] on div at bounding box center [119, 207] width 102 height 11
type input "43"
drag, startPoint x: 122, startPoint y: 183, endPoint x: 139, endPoint y: 181, distance: 16.3
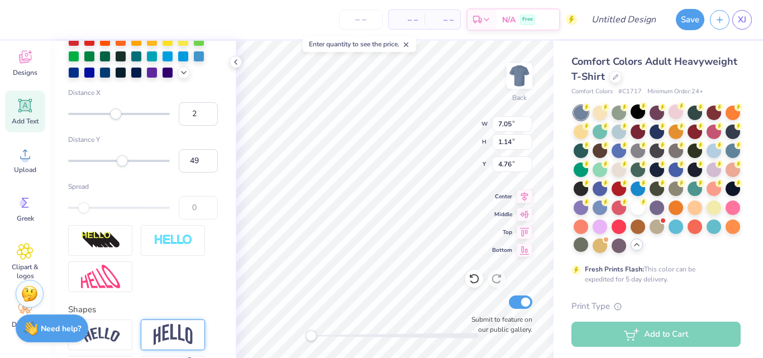
click at [128, 167] on div "Accessibility label" at bounding box center [122, 160] width 11 height 11
type input "29"
drag, startPoint x: 138, startPoint y: 180, endPoint x: 129, endPoint y: 179, distance: 9.5
click at [129, 167] on div "Accessibility label" at bounding box center [128, 160] width 11 height 11
type input "10"
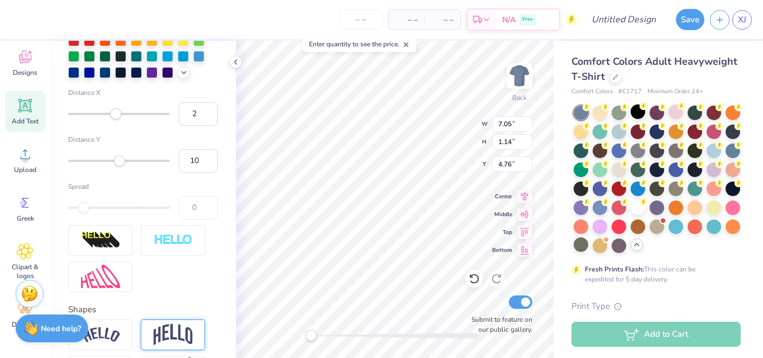
click at [120, 167] on div at bounding box center [119, 160] width 102 height 11
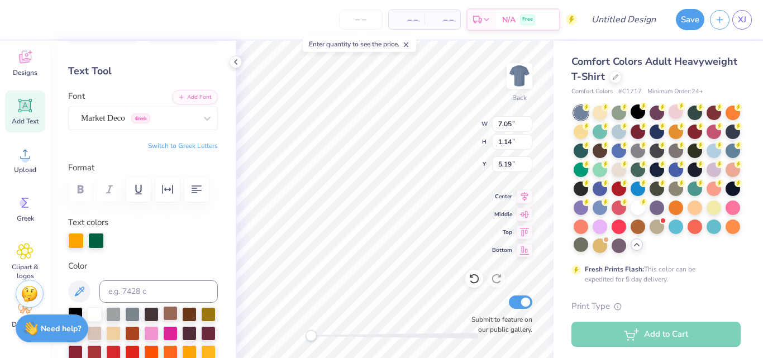
scroll to position [0, 0]
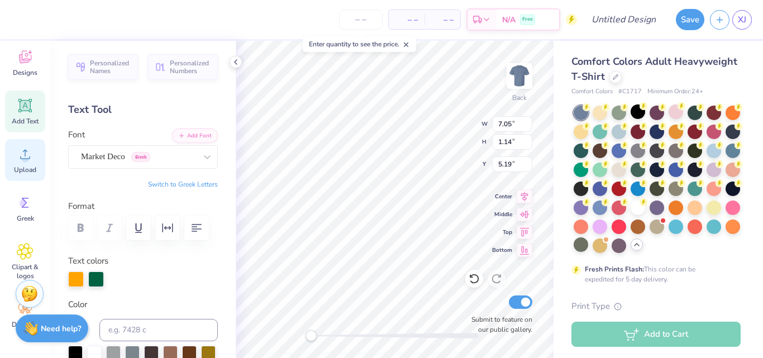
click at [26, 151] on icon at bounding box center [25, 154] width 17 height 17
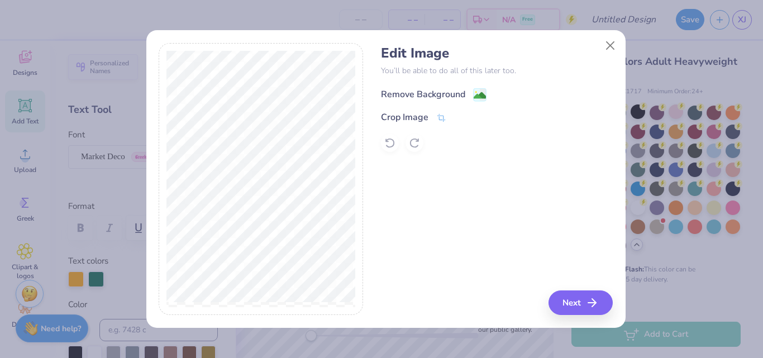
click at [419, 94] on div "Remove Background" at bounding box center [423, 94] width 84 height 13
click at [576, 302] on button "Next" at bounding box center [582, 303] width 64 height 25
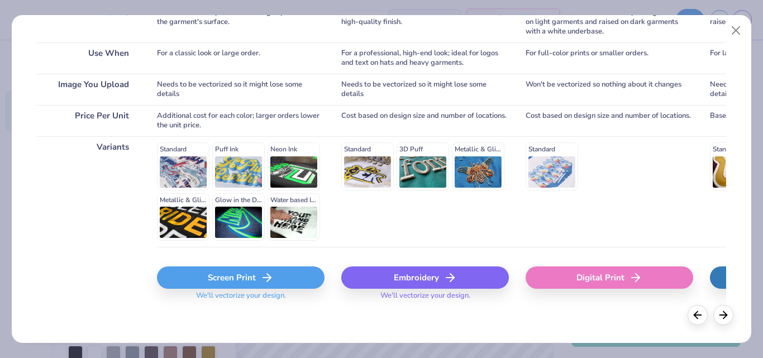
scroll to position [199, 0]
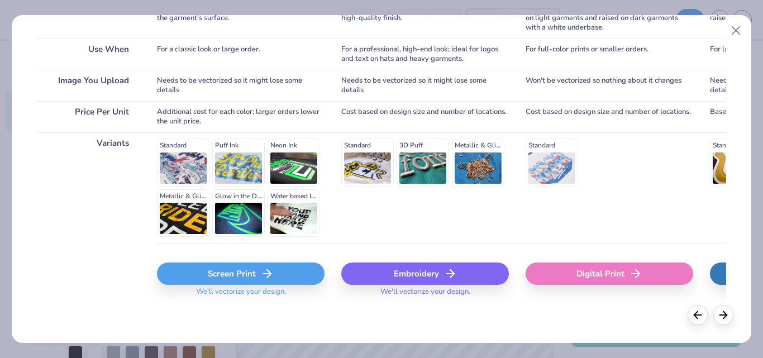
click at [254, 268] on div "Screen Print" at bounding box center [241, 274] width 168 height 22
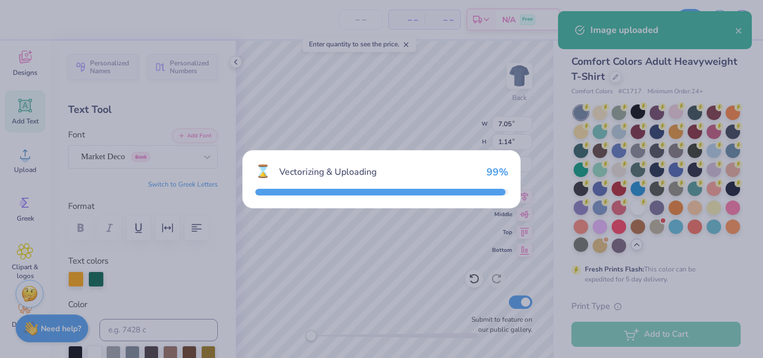
type input "14.17"
type input "5.46"
type input "9.77"
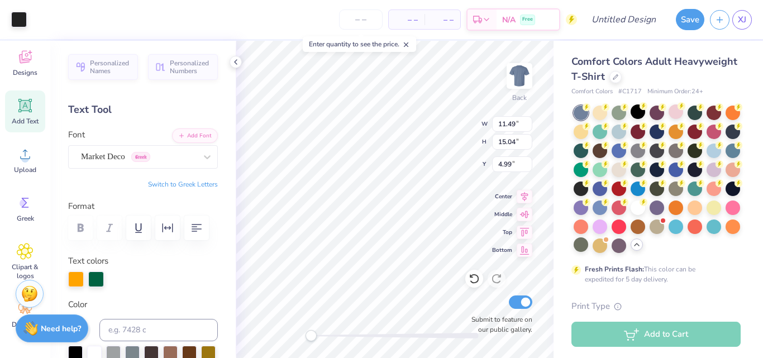
type input "11.49"
type input "15.04"
type input "4.99"
type input "9.84"
type input "12.43"
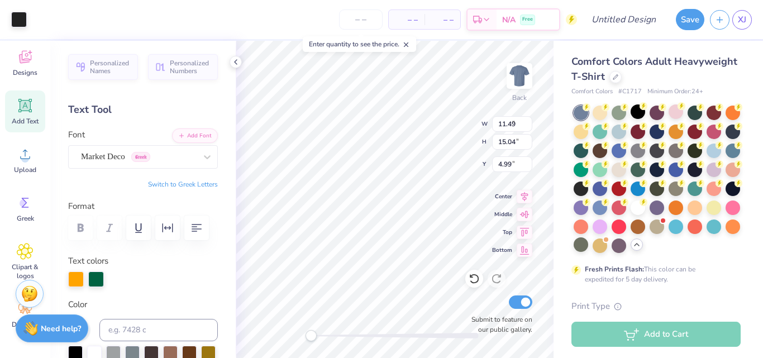
type input "5.49"
type input "7.05"
type input "1.14"
type input "5.19"
type input "9.84"
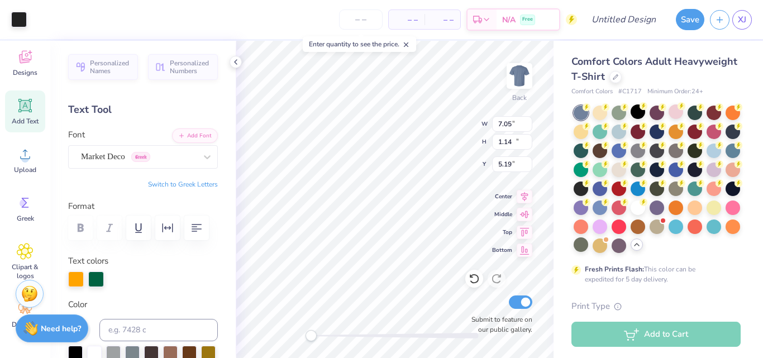
type input "12.43"
type input "5.49"
click at [101, 282] on div at bounding box center [96, 278] width 16 height 16
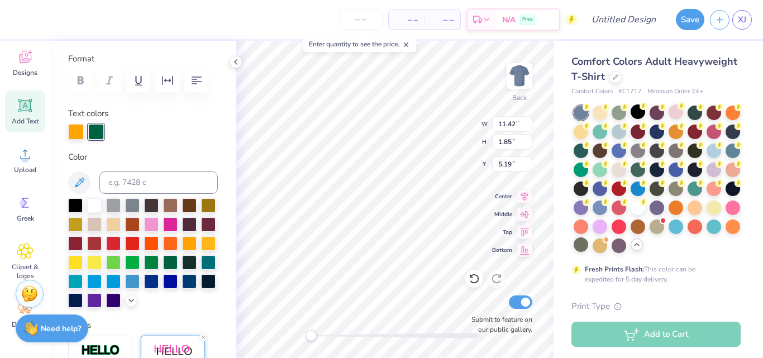
scroll to position [148, 0]
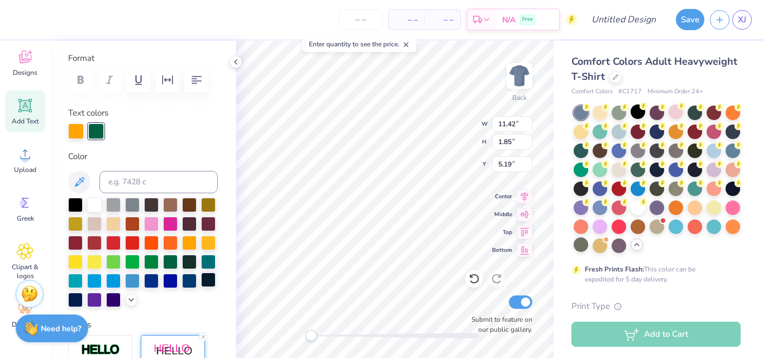
click at [201, 287] on div at bounding box center [208, 280] width 15 height 15
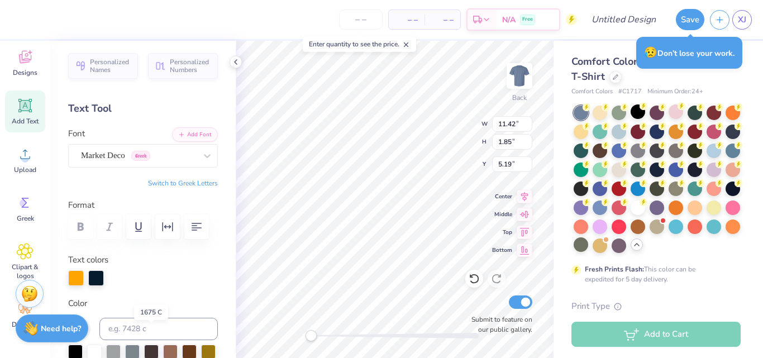
scroll to position [0, 0]
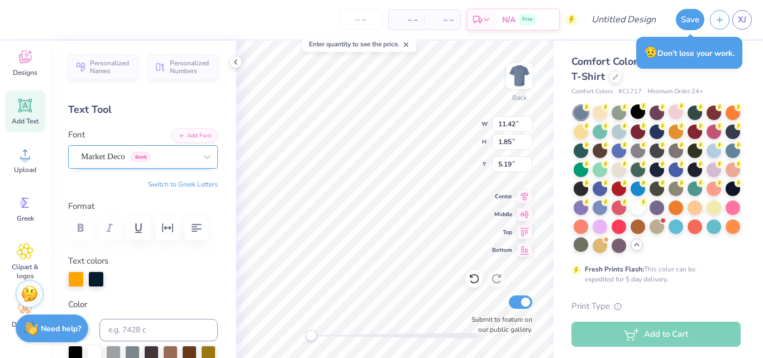
click at [151, 156] on div "Market Deco Greek" at bounding box center [138, 156] width 117 height 17
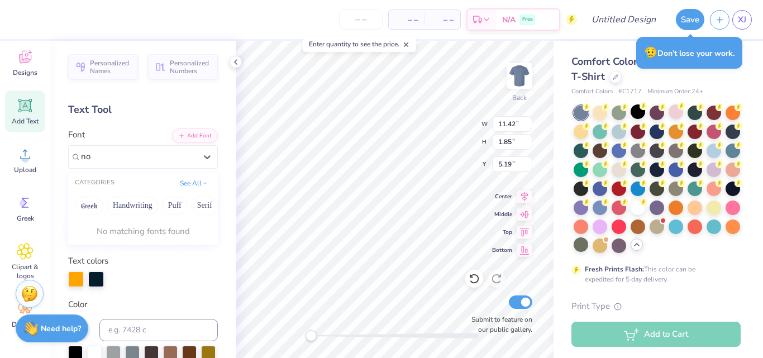
type input "n"
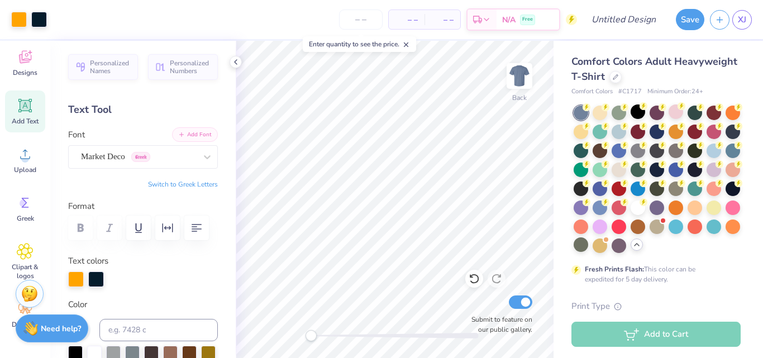
click at [195, 130] on button "Add Font" at bounding box center [195, 134] width 46 height 15
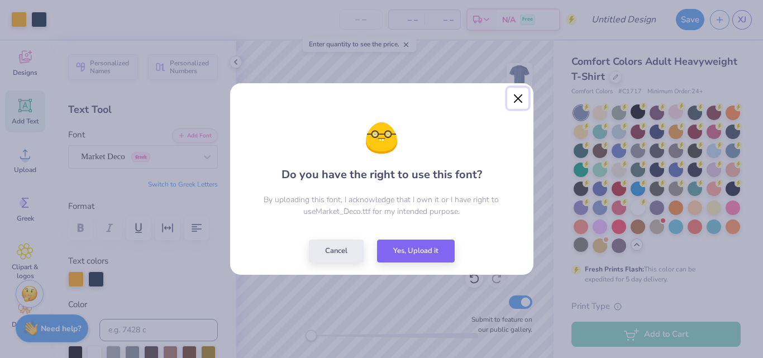
click at [519, 103] on button "Close" at bounding box center [517, 98] width 21 height 21
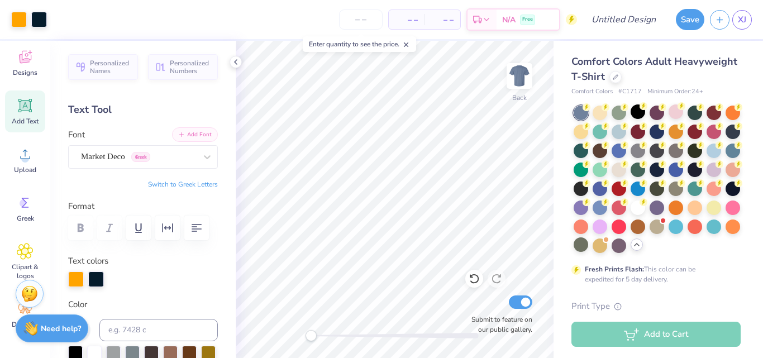
click at [193, 132] on button "Add Font" at bounding box center [195, 134] width 46 height 15
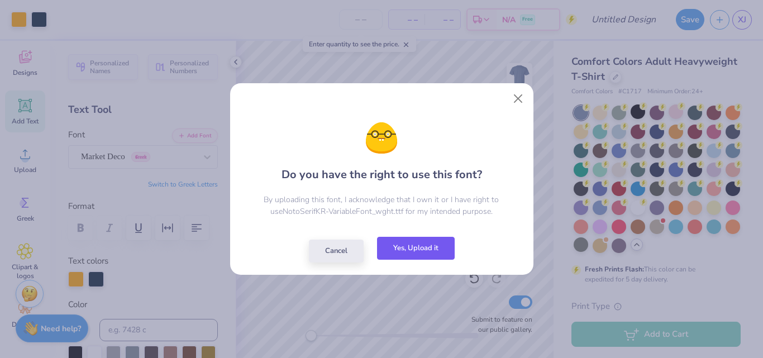
click at [418, 259] on button "Yes, Upload it" at bounding box center [416, 248] width 78 height 23
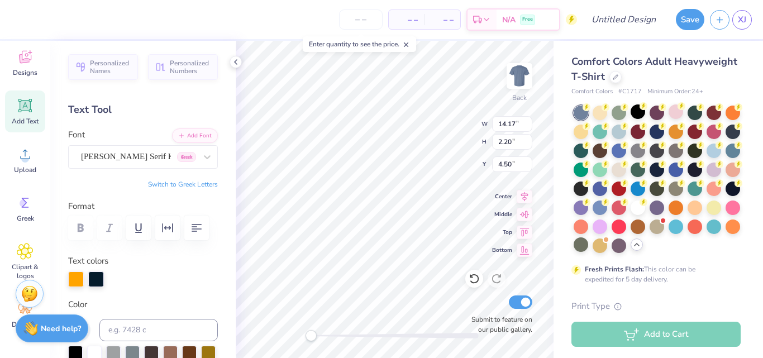
click at [84, 227] on div at bounding box center [143, 228] width 150 height 25
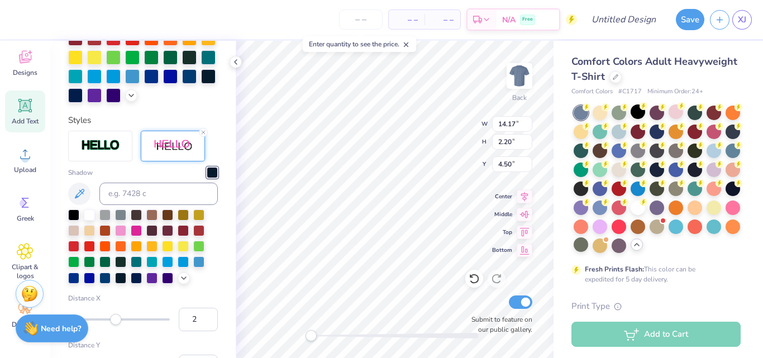
scroll to position [353, 0]
click at [207, 178] on div at bounding box center [212, 172] width 11 height 11
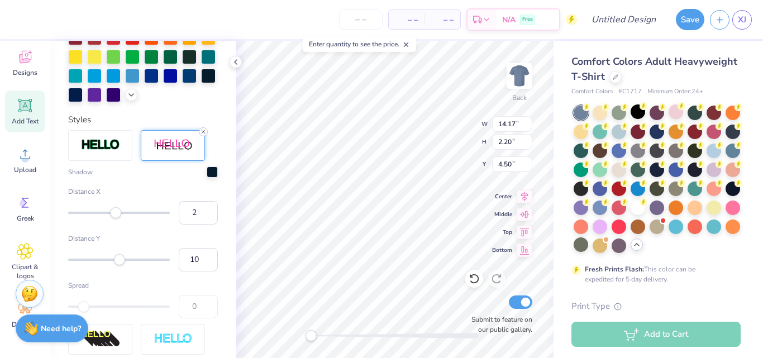
click at [206, 135] on icon at bounding box center [203, 132] width 7 height 7
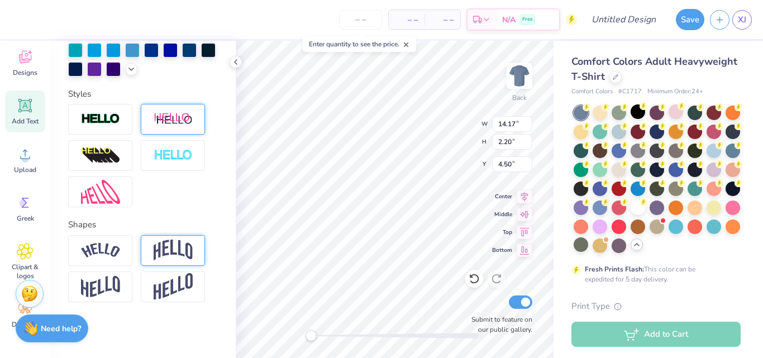
scroll to position [310, 0]
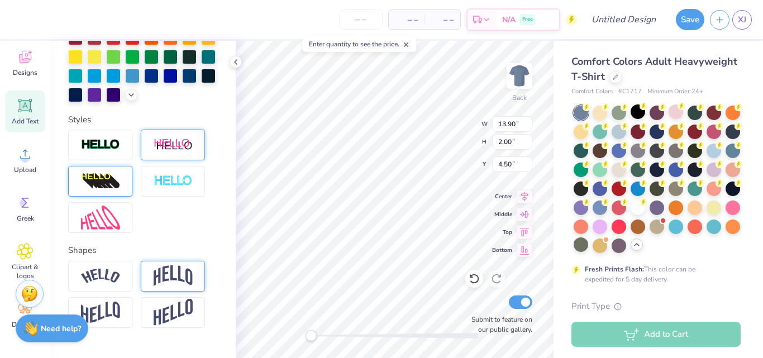
click at [110, 189] on div at bounding box center [100, 181] width 64 height 31
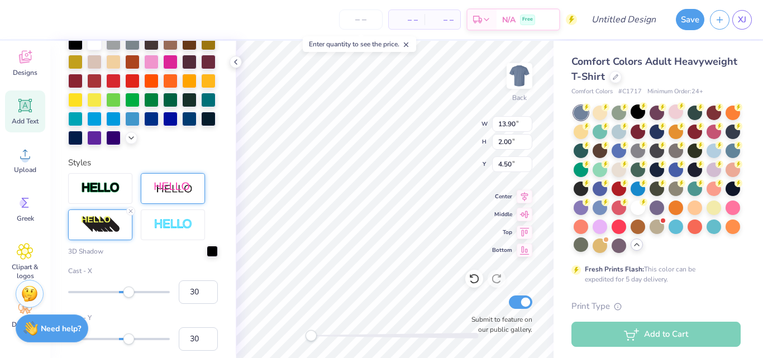
scroll to position [353, 0]
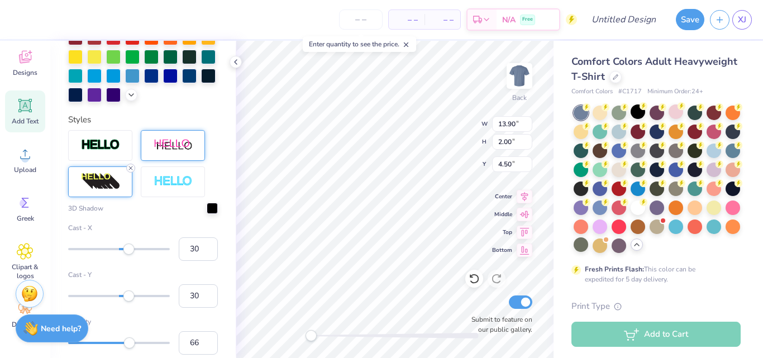
click at [132, 172] on icon at bounding box center [130, 168] width 7 height 7
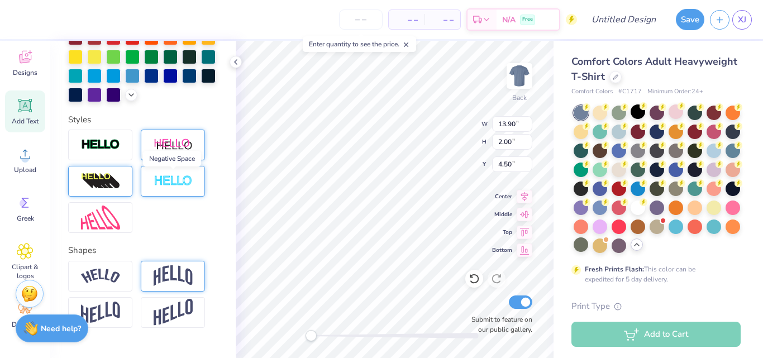
scroll to position [355, 0]
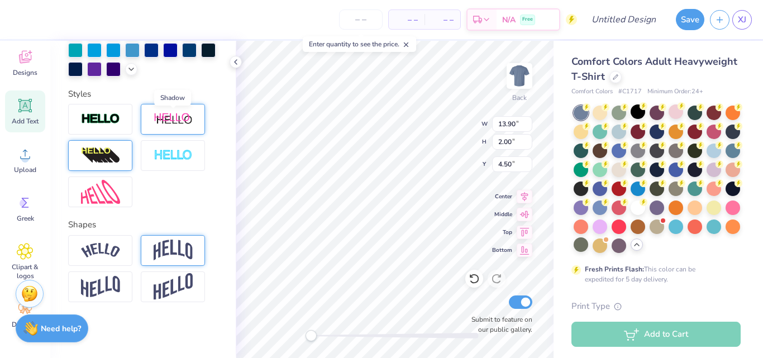
drag, startPoint x: 177, startPoint y: 123, endPoint x: 183, endPoint y: 123, distance: 6.1
click at [183, 123] on img at bounding box center [173, 119] width 39 height 14
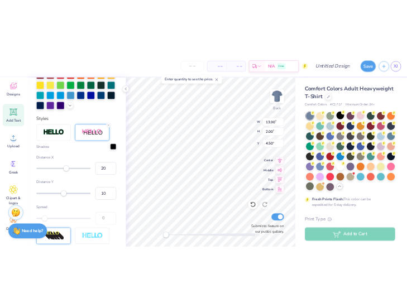
scroll to position [398, 0]
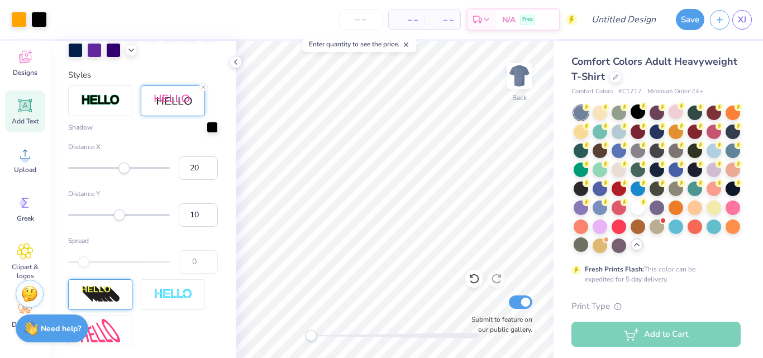
click at [231, 188] on div "Art colors – – Per Item – – Total Est. Delivery N/A Free Design Title Save XJ I…" at bounding box center [381, 179] width 763 height 358
type input "8"
click at [118, 174] on div "Accessibility label" at bounding box center [118, 168] width 11 height 11
type input "3"
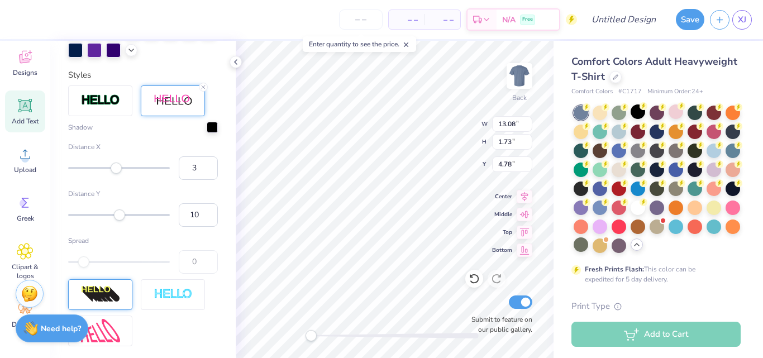
click at [116, 174] on div "Accessibility label" at bounding box center [116, 168] width 11 height 11
type input "-3"
click at [113, 174] on div "Accessibility label" at bounding box center [114, 168] width 11 height 11
type input "2"
click at [116, 174] on div "Accessibility label" at bounding box center [115, 168] width 11 height 11
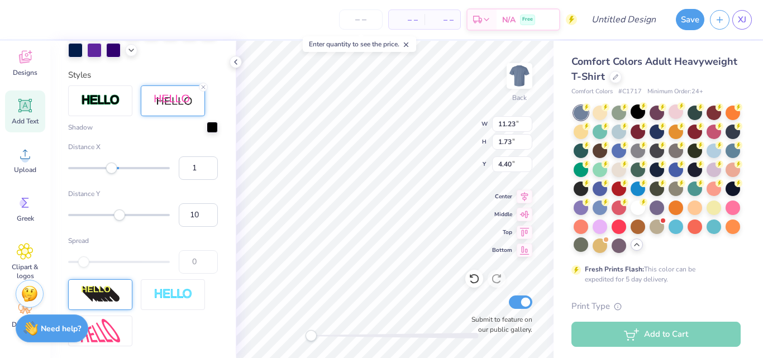
type input "2"
drag, startPoint x: 93, startPoint y: 186, endPoint x: 116, endPoint y: 188, distance: 22.4
click at [116, 169] on div at bounding box center [119, 168] width 102 height 2
type input "5"
click at [117, 174] on div "Accessibility label" at bounding box center [117, 168] width 11 height 11
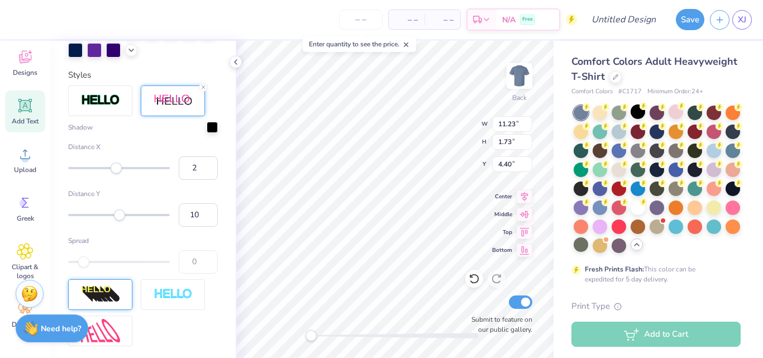
type input "1"
click at [115, 174] on div "Accessibility label" at bounding box center [115, 168] width 11 height 11
click at [191, 180] on input "1" at bounding box center [198, 167] width 39 height 23
type input "5"
click at [191, 180] on input "5" at bounding box center [198, 167] width 39 height 23
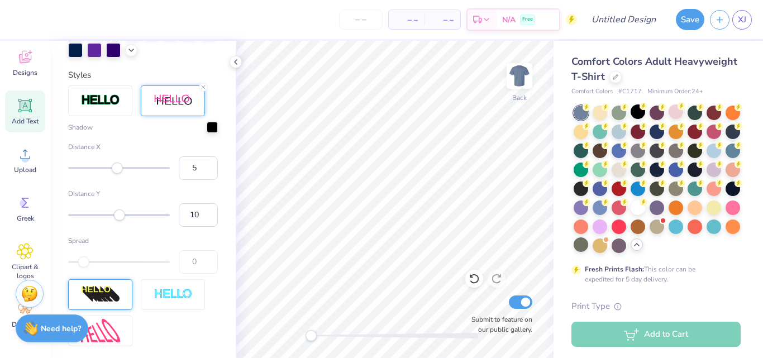
type input "[PERSON_NAME] serif"
click at [472, 279] on icon at bounding box center [474, 278] width 11 height 11
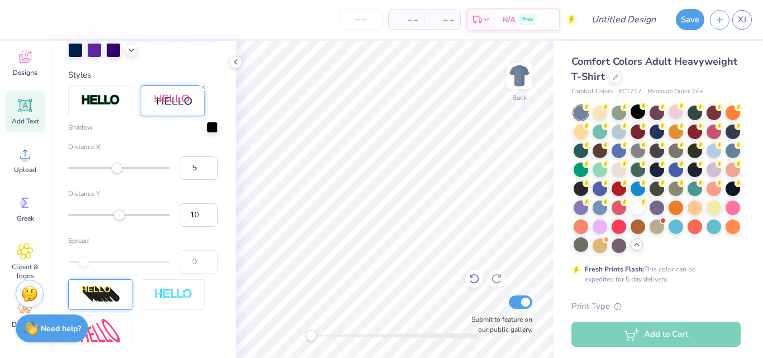
click at [472, 279] on icon at bounding box center [474, 278] width 11 height 11
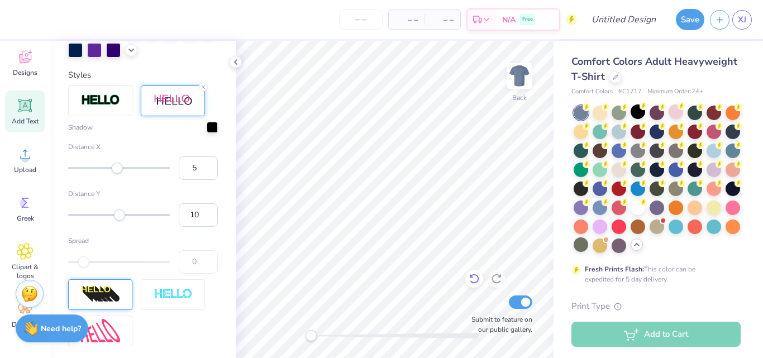
click at [472, 279] on icon at bounding box center [474, 278] width 11 height 11
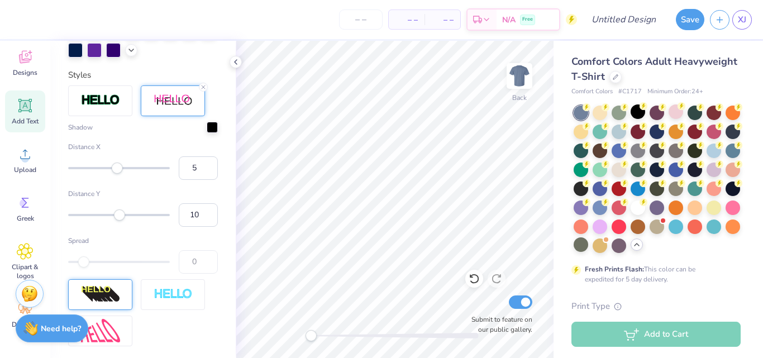
click at [206, 180] on input "5" at bounding box center [198, 167] width 39 height 23
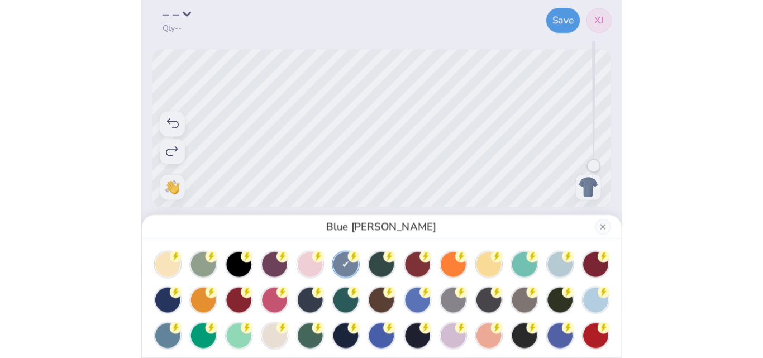
scroll to position [0, 0]
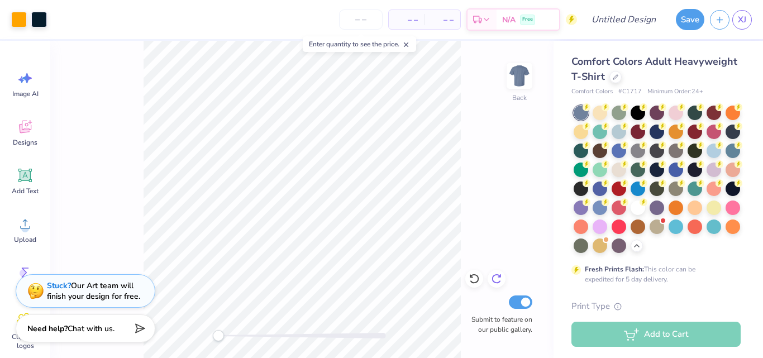
click at [497, 275] on icon at bounding box center [496, 279] width 9 height 10
drag, startPoint x: 497, startPoint y: 275, endPoint x: 461, endPoint y: 245, distance: 46.4
click at [461, 245] on div "Back Submit to feature on our public gallery." at bounding box center [301, 199] width 503 height 317
click at [495, 282] on icon at bounding box center [496, 279] width 9 height 10
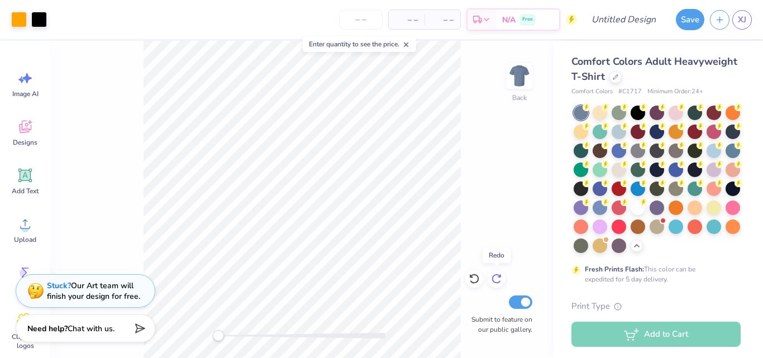
click at [495, 282] on icon at bounding box center [496, 279] width 9 height 10
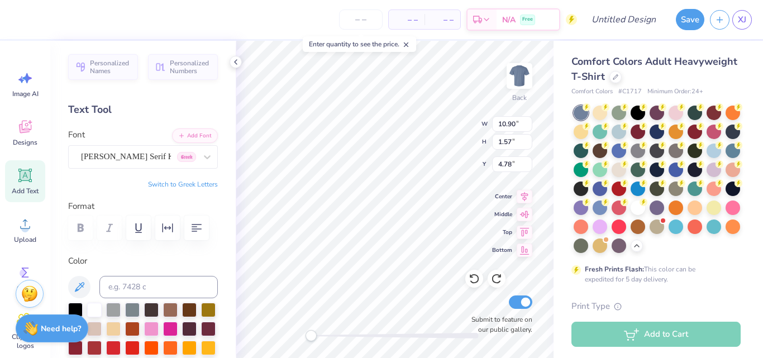
scroll to position [9, 3]
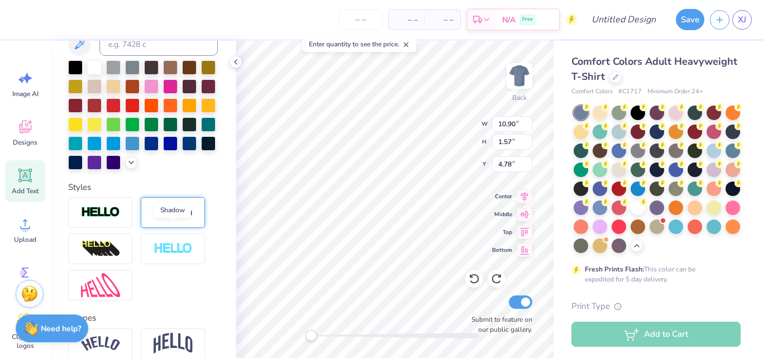
click at [189, 220] on img at bounding box center [173, 213] width 39 height 14
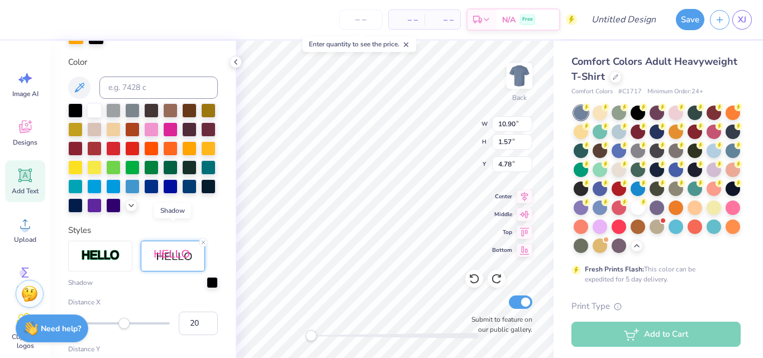
scroll to position [286, 0]
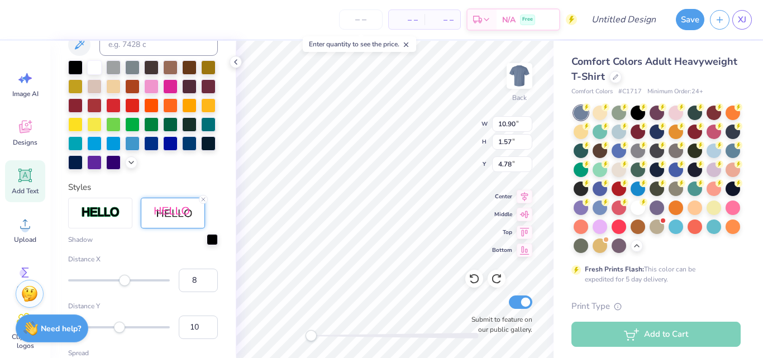
type input "7"
drag, startPoint x: 125, startPoint y: 300, endPoint x: 118, endPoint y: 303, distance: 7.3
click at [118, 286] on div "Accessibility label" at bounding box center [117, 280] width 11 height 11
type input "2"
click at [116, 286] on div "Accessibility label" at bounding box center [115, 280] width 11 height 11
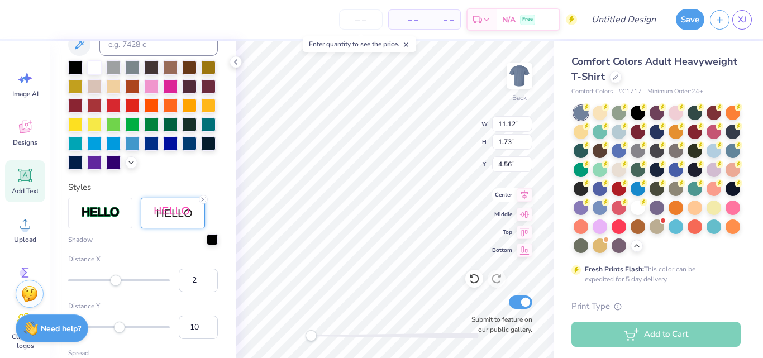
click at [526, 197] on icon at bounding box center [524, 194] width 7 height 9
click at [524, 211] on icon at bounding box center [525, 212] width 16 height 13
click at [525, 200] on icon at bounding box center [525, 194] width 16 height 13
click at [524, 195] on icon at bounding box center [525, 194] width 16 height 13
click at [526, 229] on icon at bounding box center [524, 230] width 9 height 8
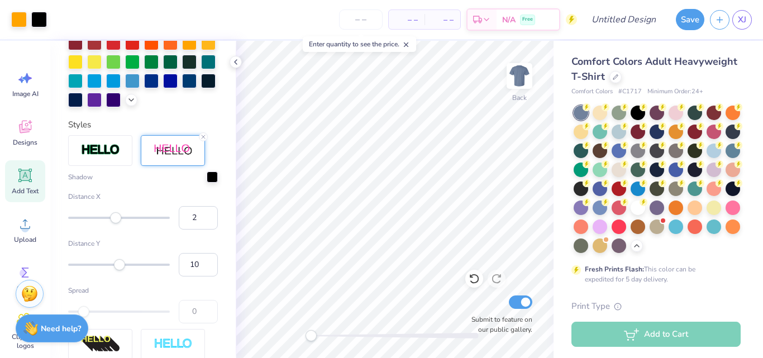
scroll to position [349, 0]
type input "-15"
drag, startPoint x: 123, startPoint y: 280, endPoint x: 108, endPoint y: 283, distance: 16.0
click at [108, 270] on div "Accessibility label" at bounding box center [107, 264] width 11 height 11
type input "8"
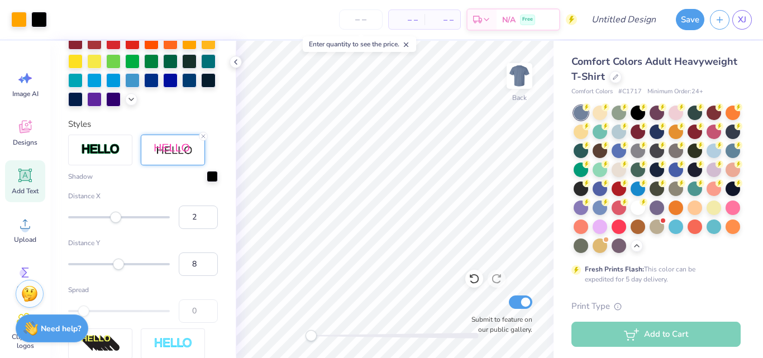
drag, startPoint x: 108, startPoint y: 283, endPoint x: 118, endPoint y: 282, distance: 10.7
click at [118, 270] on div "Accessibility label" at bounding box center [118, 264] width 11 height 11
type input "3"
drag, startPoint x: 108, startPoint y: 281, endPoint x: 120, endPoint y: 279, distance: 11.9
click at [120, 270] on div at bounding box center [119, 264] width 102 height 11
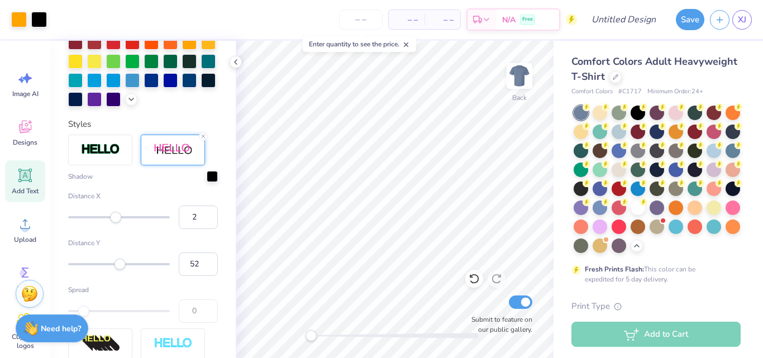
type input "53"
drag, startPoint x: 120, startPoint y: 284, endPoint x: 140, endPoint y: 280, distance: 19.8
click at [140, 270] on div "Accessibility label" at bounding box center [139, 264] width 11 height 11
type input "26"
drag, startPoint x: 139, startPoint y: 284, endPoint x: 127, endPoint y: 284, distance: 12.3
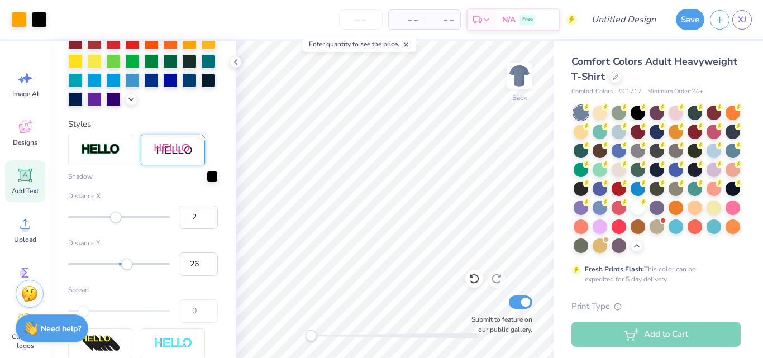
click at [127, 270] on div "Accessibility label" at bounding box center [126, 264] width 11 height 11
type input "-44"
drag, startPoint x: 127, startPoint y: 284, endPoint x: 94, endPoint y: 283, distance: 32.5
click at [94, 270] on div "Accessibility label" at bounding box center [98, 264] width 11 height 11
type input "-83"
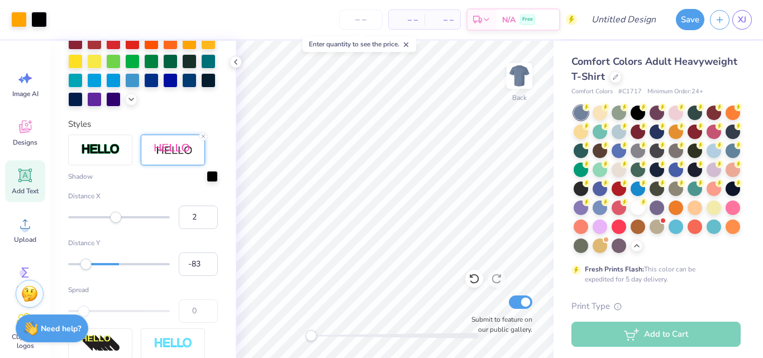
drag, startPoint x: 94, startPoint y: 283, endPoint x: 76, endPoint y: 281, distance: 18.5
click at [80, 270] on div "Accessibility label" at bounding box center [85, 264] width 11 height 11
drag, startPoint x: 76, startPoint y: 281, endPoint x: 148, endPoint y: 279, distance: 71.5
click at [148, 270] on div "Accessibility label" at bounding box center [145, 264] width 11 height 11
type input "69"
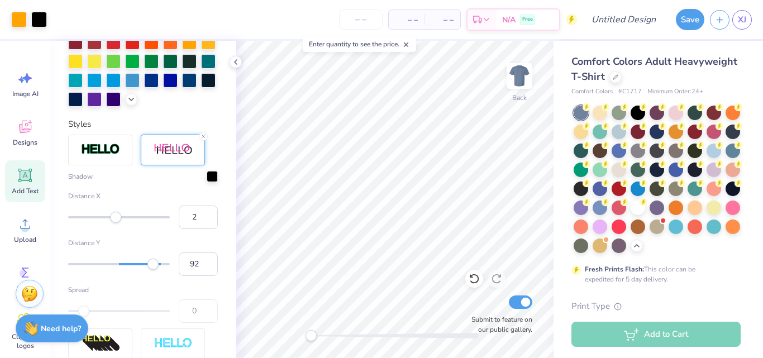
type input "94"
drag, startPoint x: 147, startPoint y: 282, endPoint x: 159, endPoint y: 281, distance: 11.7
click at [159, 270] on div "Accessibility label" at bounding box center [153, 264] width 11 height 11
type input "37"
drag, startPoint x: 159, startPoint y: 281, endPoint x: 132, endPoint y: 280, distance: 26.8
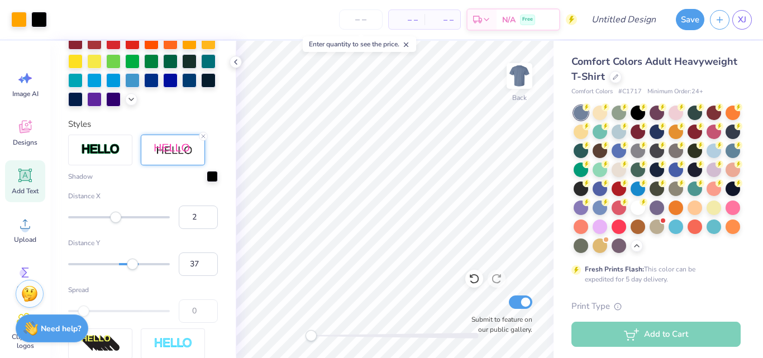
click at [132, 270] on div "Accessibility label" at bounding box center [132, 264] width 11 height 11
type input "20"
drag, startPoint x: 132, startPoint y: 280, endPoint x: 124, endPoint y: 280, distance: 7.8
click at [124, 270] on div "Accessibility label" at bounding box center [123, 264] width 11 height 11
type input "13"
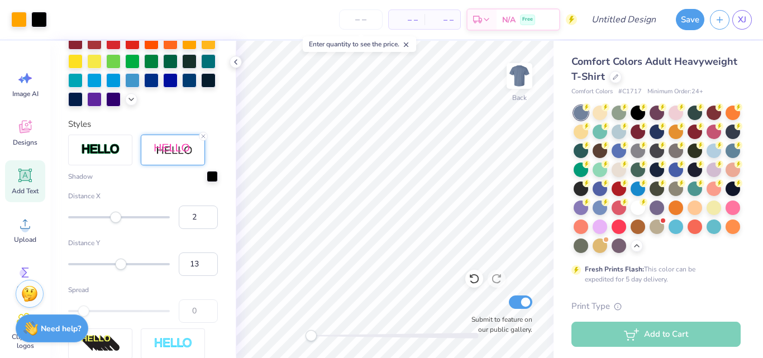
click at [121, 270] on div "Accessibility label" at bounding box center [120, 264] width 11 height 11
type input "35"
drag, startPoint x: 121, startPoint y: 281, endPoint x: 132, endPoint y: 281, distance: 11.2
click at [132, 270] on div "Accessibility label" at bounding box center [130, 264] width 11 height 11
click at [601, 113] on div at bounding box center [600, 111] width 15 height 15
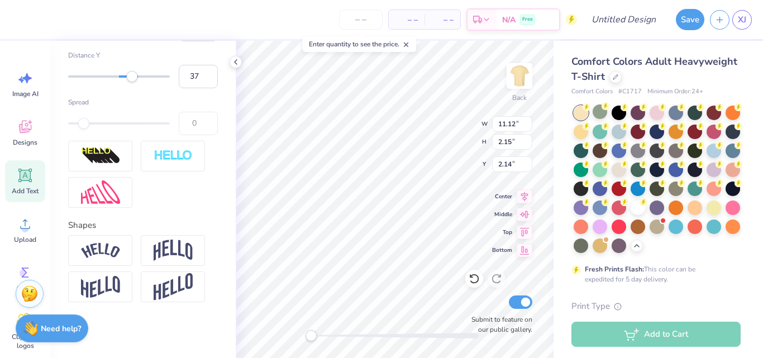
scroll to position [555, 0]
click at [166, 285] on img at bounding box center [173, 286] width 39 height 27
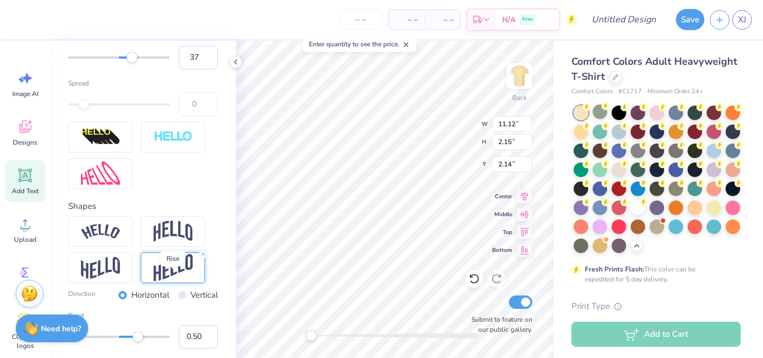
click at [166, 282] on img at bounding box center [173, 267] width 39 height 27
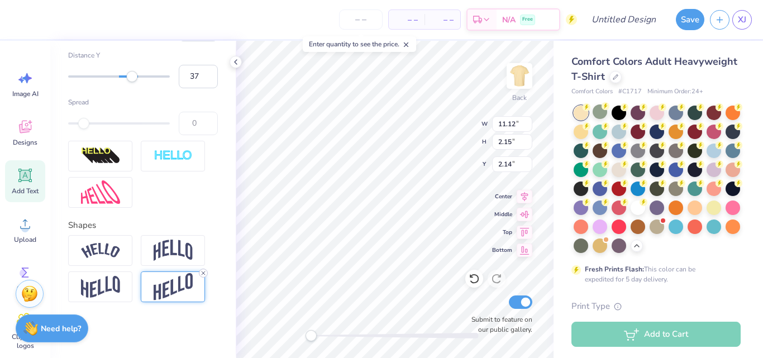
click at [206, 272] on icon at bounding box center [203, 273] width 7 height 7
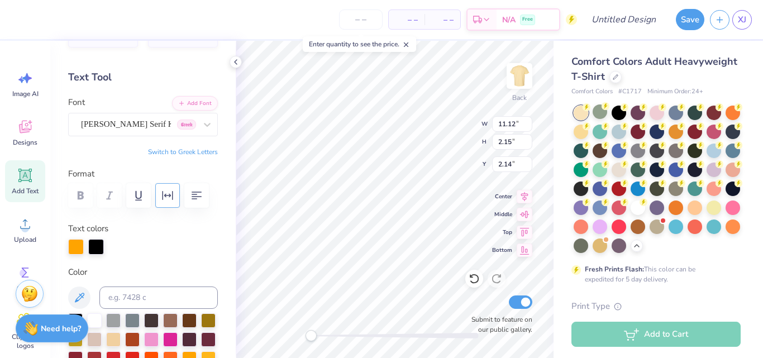
scroll to position [31, 0]
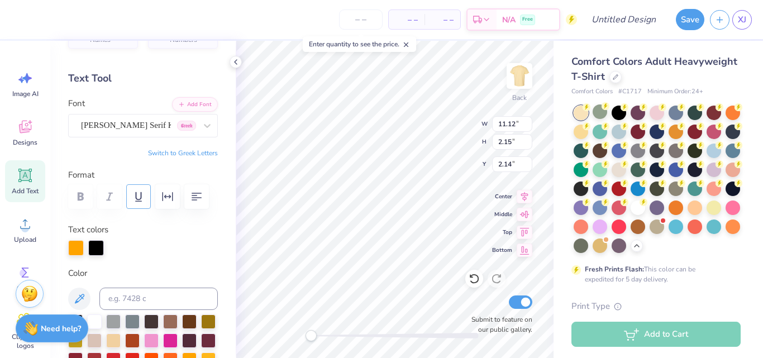
click at [137, 192] on icon "button" at bounding box center [138, 196] width 13 height 13
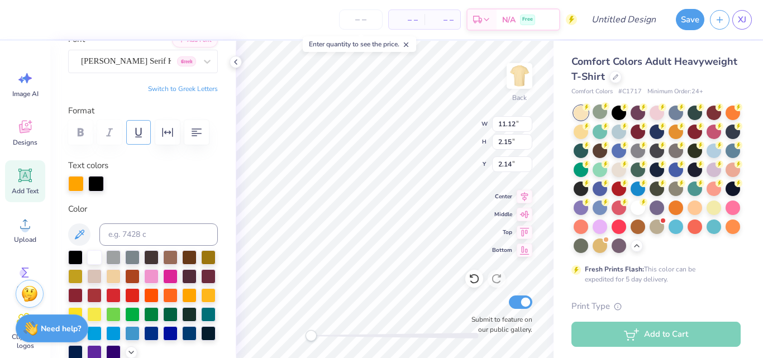
scroll to position [99, 0]
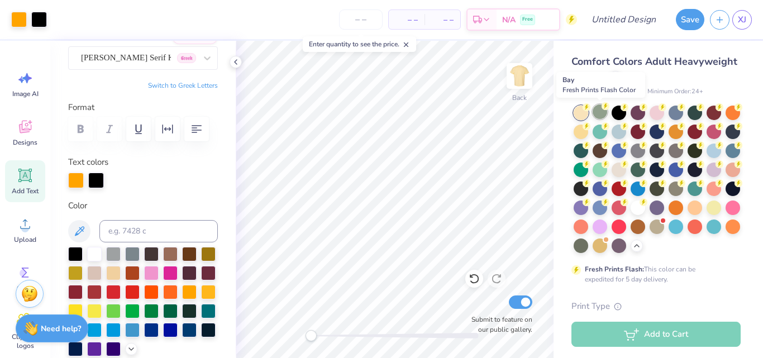
click at [604, 110] on icon at bounding box center [606, 106] width 8 height 8
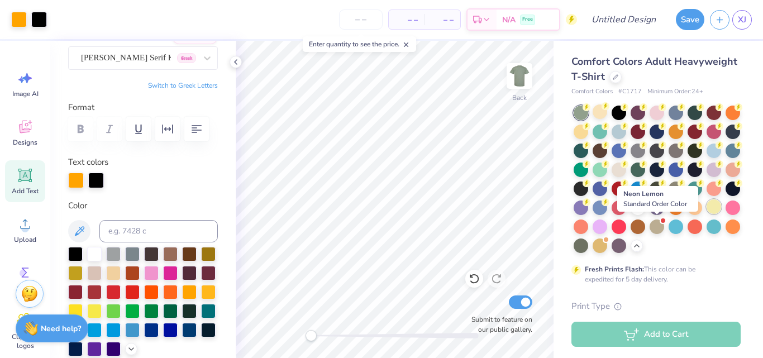
click at [707, 214] on div at bounding box center [714, 206] width 15 height 15
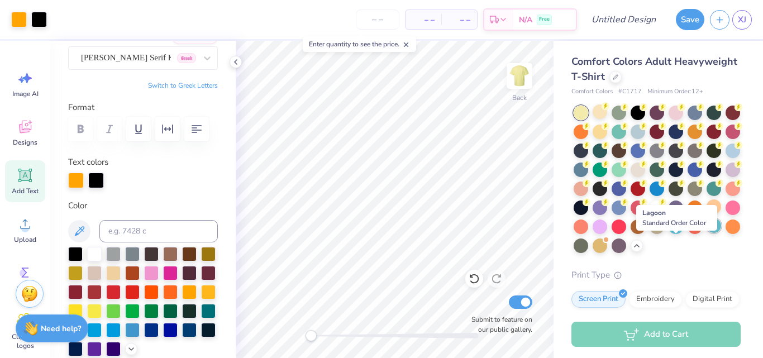
click at [707, 233] on div at bounding box center [714, 225] width 15 height 15
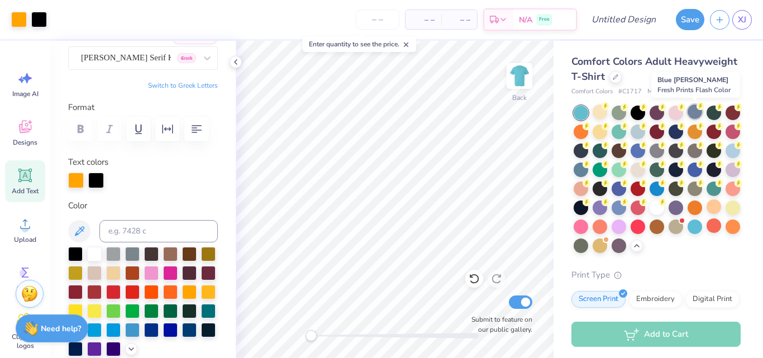
click at [695, 116] on div at bounding box center [695, 111] width 15 height 15
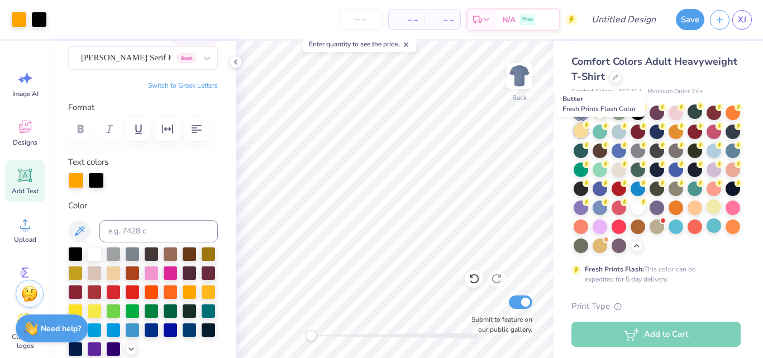
click at [588, 130] on div at bounding box center [581, 130] width 15 height 15
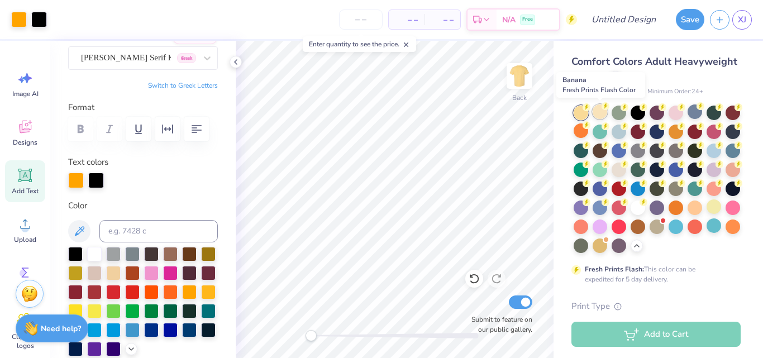
click at [600, 110] on div at bounding box center [600, 111] width 15 height 15
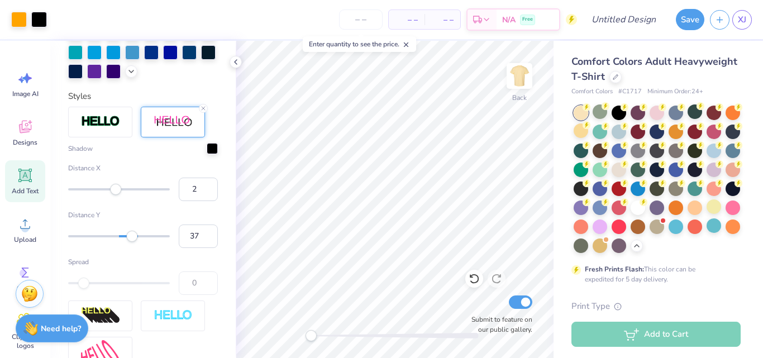
scroll to position [377, 0]
click at [189, 248] on input "37" at bounding box center [198, 235] width 39 height 23
type input "35"
click at [196, 248] on input "34" at bounding box center [198, 235] width 39 height 23
type input "14"
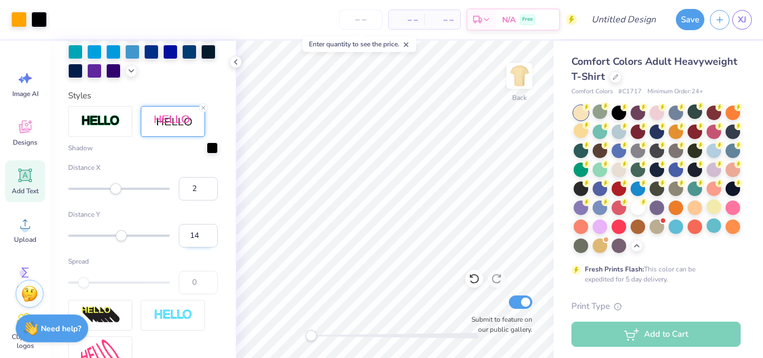
drag, startPoint x: 201, startPoint y: 250, endPoint x: 193, endPoint y: 255, distance: 9.5
click at [193, 248] on input "14" at bounding box center [198, 235] width 39 height 23
type input "17"
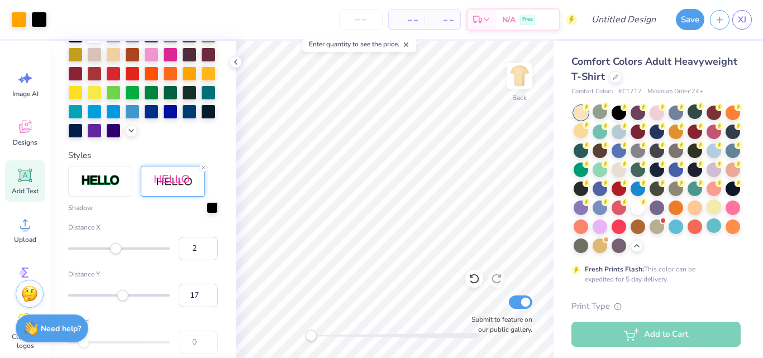
scroll to position [310, 0]
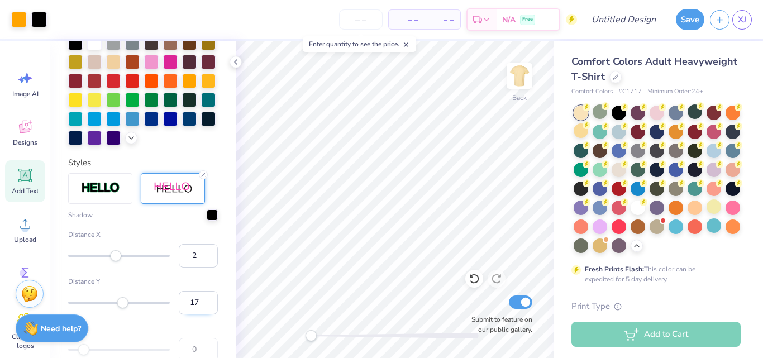
click at [194, 315] on input "17" at bounding box center [198, 302] width 39 height 23
type input "21"
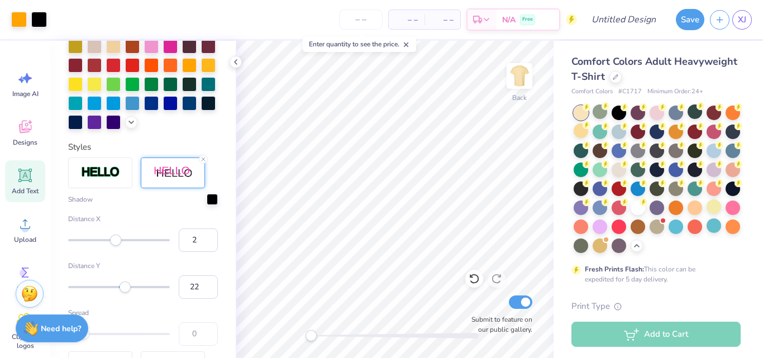
scroll to position [331, 0]
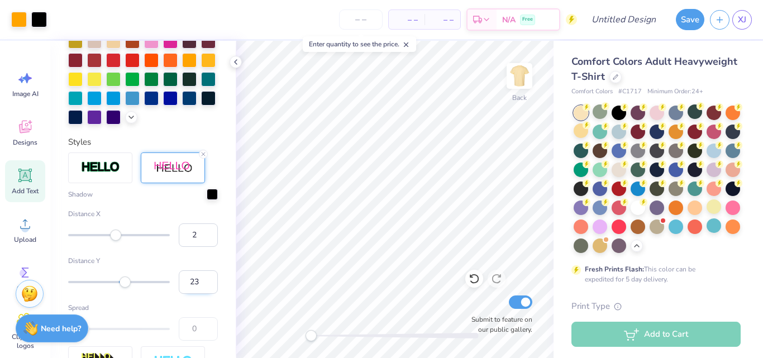
click at [199, 294] on input "23" at bounding box center [198, 281] width 39 height 23
click at [199, 294] on input "24" at bounding box center [198, 281] width 39 height 23
click at [199, 294] on input "25" at bounding box center [198, 281] width 39 height 23
type input "26"
click at [199, 294] on input "26" at bounding box center [198, 281] width 39 height 23
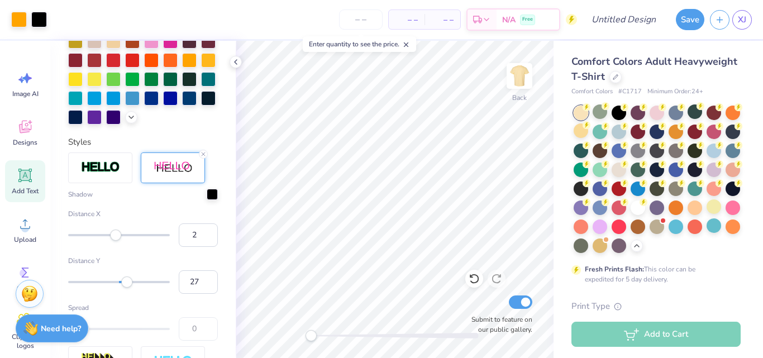
click at [199, 294] on input "27" at bounding box center [198, 281] width 39 height 23
click at [200, 294] on input "26" at bounding box center [198, 281] width 39 height 23
click at [200, 294] on input "25" at bounding box center [198, 281] width 39 height 23
click at [200, 294] on input "24" at bounding box center [198, 281] width 39 height 23
click at [199, 294] on input "25" at bounding box center [198, 281] width 39 height 23
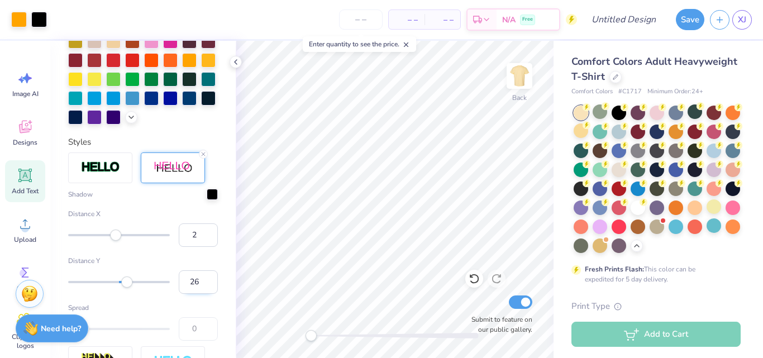
click at [199, 294] on input "26" at bounding box center [198, 281] width 39 height 23
click at [199, 294] on input "27" at bounding box center [198, 281] width 39 height 23
click at [199, 294] on input "28" at bounding box center [198, 281] width 39 height 23
click at [199, 294] on input "29" at bounding box center [198, 281] width 39 height 23
type input "30"
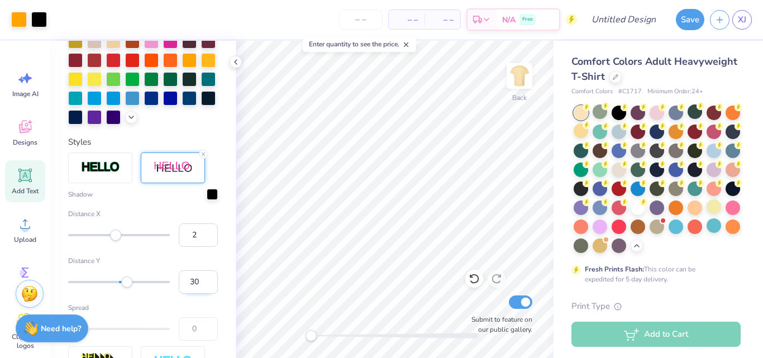
click at [199, 294] on input "30" at bounding box center [198, 281] width 39 height 23
click at [207, 199] on div at bounding box center [212, 193] width 11 height 11
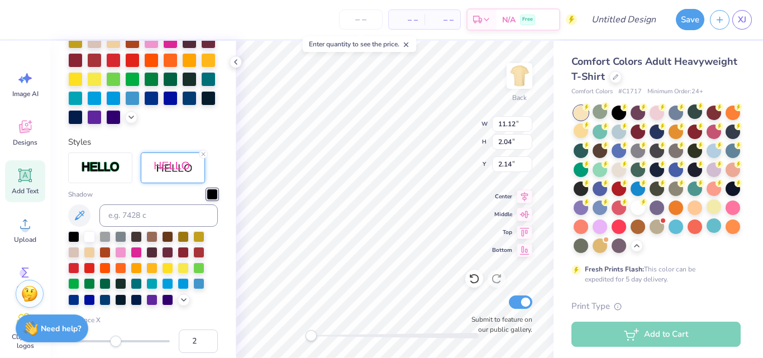
scroll to position [379, 0]
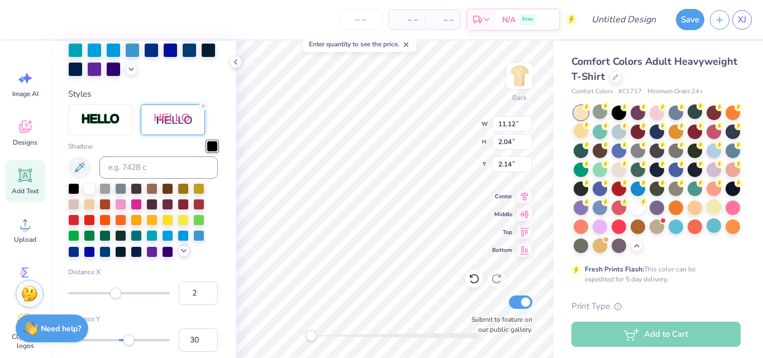
click at [184, 257] on div at bounding box center [184, 251] width 12 height 12
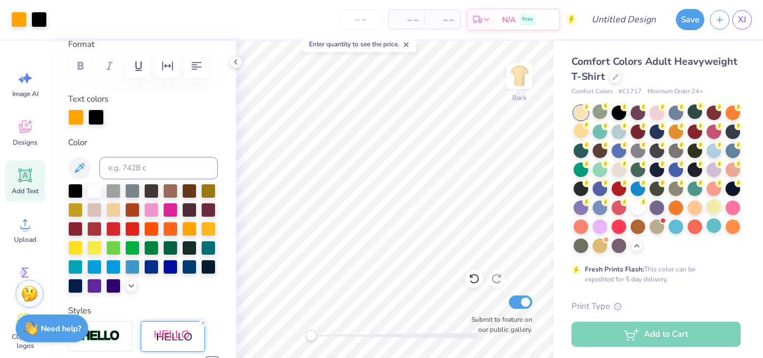
scroll to position [161, 0]
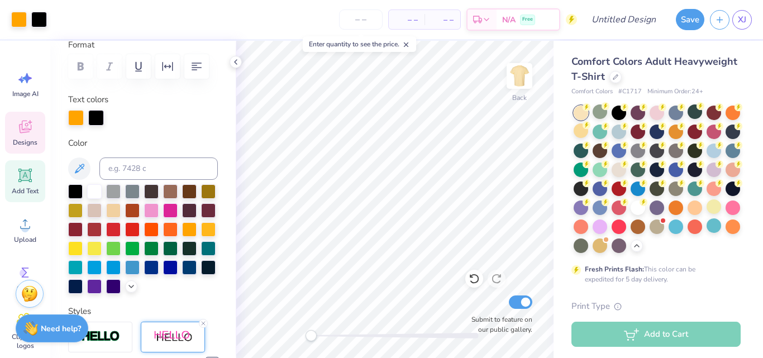
click at [24, 131] on icon at bounding box center [25, 128] width 11 height 9
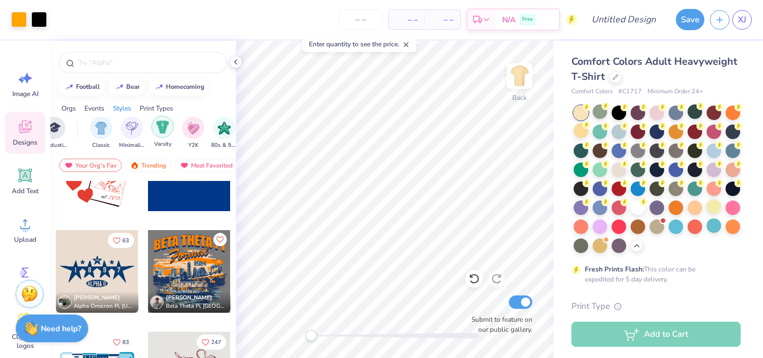
scroll to position [0, 559]
click at [119, 124] on div "filter for Minimalist" at bounding box center [127, 127] width 22 height 22
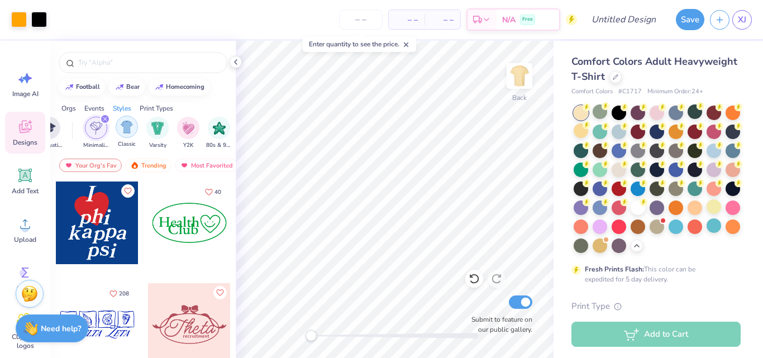
click at [127, 129] on img "filter for Classic" at bounding box center [127, 127] width 13 height 13
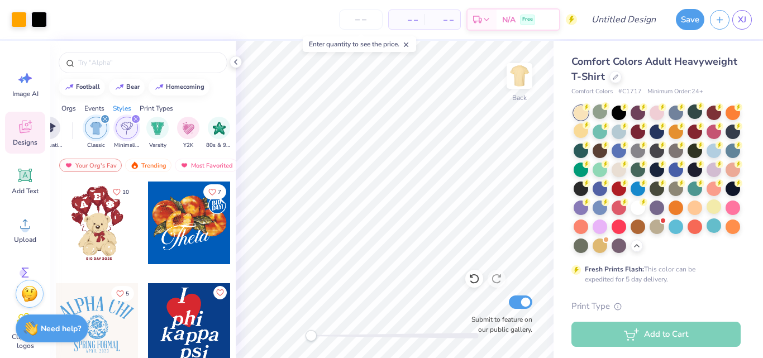
click at [146, 142] on div "Classic Minimalist Varsity Y2K 80s & 90s Handdrawn Cartoons Typography 60s & 70…" at bounding box center [240, 133] width 311 height 33
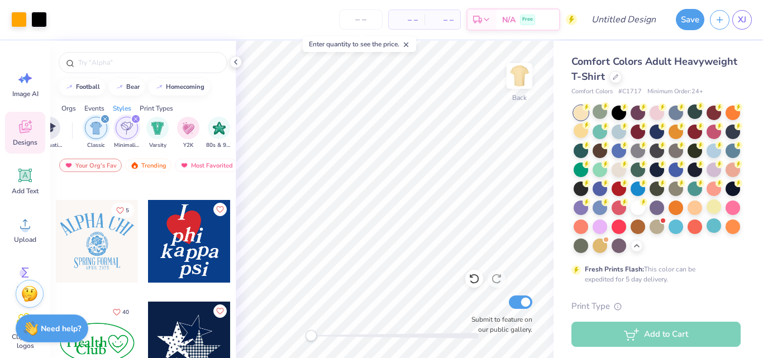
scroll to position [76, 0]
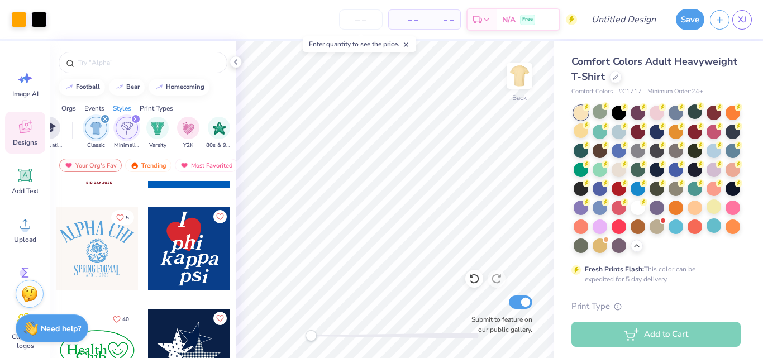
click at [136, 119] on icon "filter for Minimalist" at bounding box center [135, 118] width 3 height 3
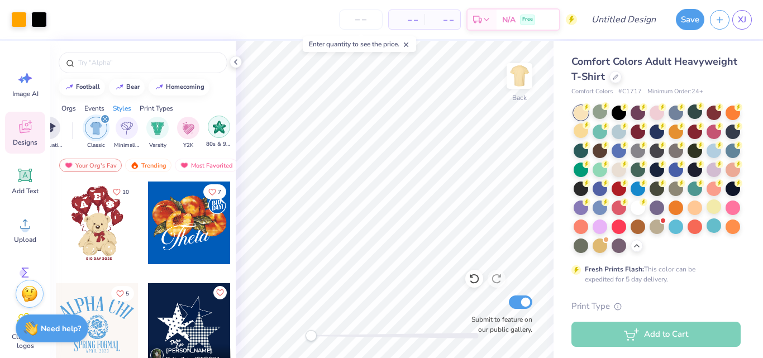
click at [212, 131] on div "filter for 80s & 90s" at bounding box center [219, 127] width 22 height 22
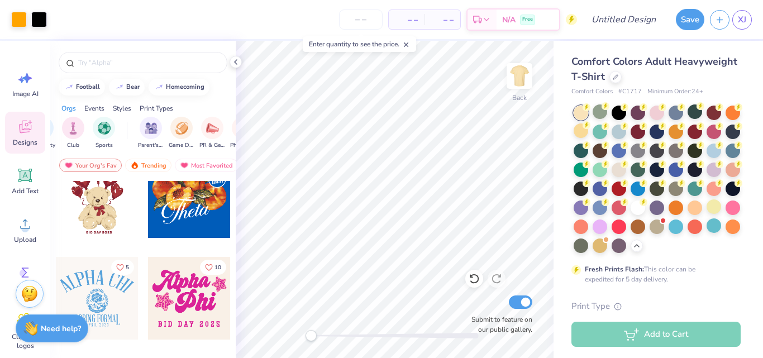
scroll to position [0, 0]
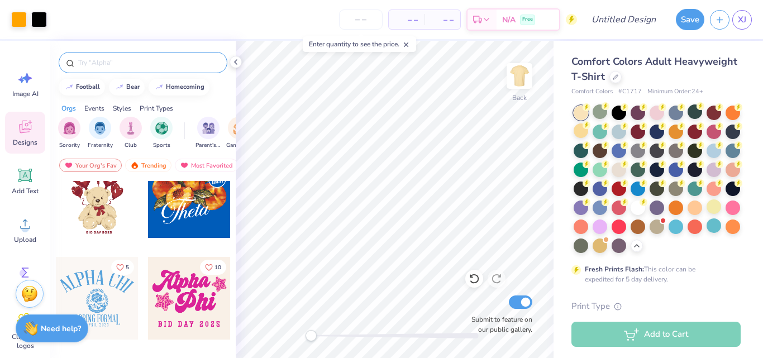
click at [146, 56] on div at bounding box center [143, 62] width 169 height 21
click at [142, 59] on input "text" at bounding box center [148, 62] width 143 height 11
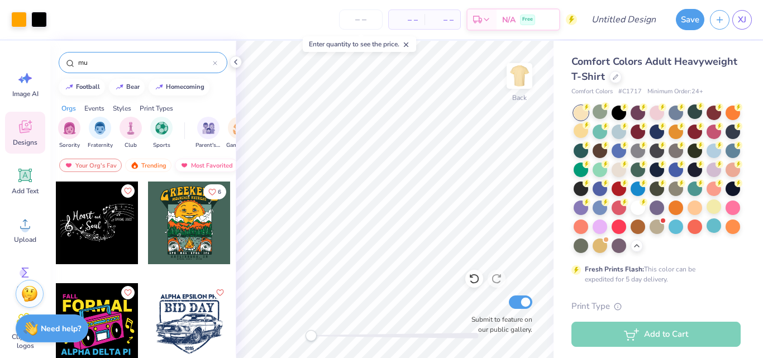
type input "m"
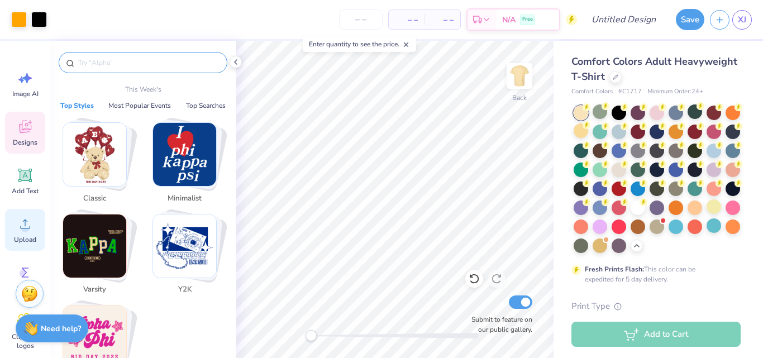
scroll to position [70, 0]
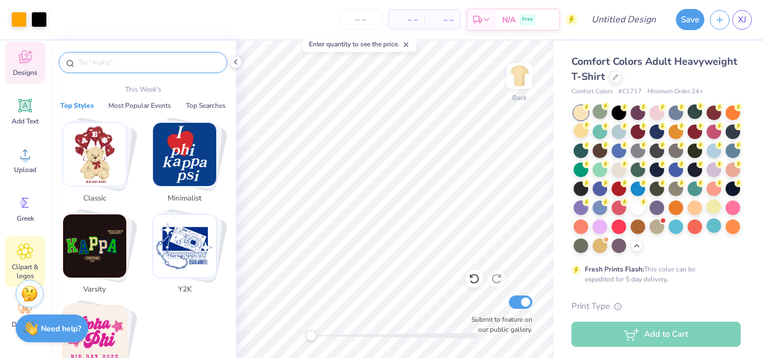
click at [19, 250] on icon at bounding box center [25, 252] width 16 height 16
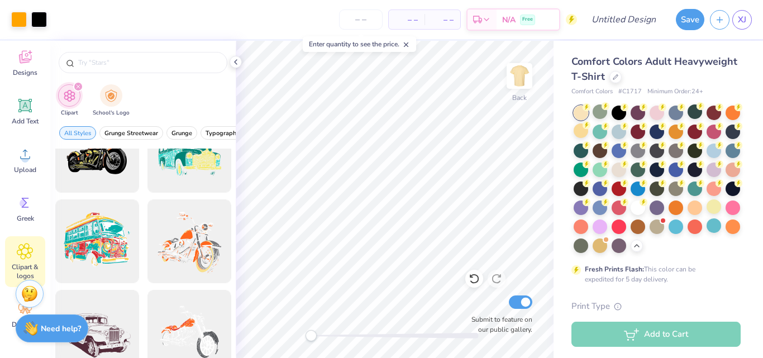
scroll to position [4, 0]
